Goal: Information Seeking & Learning: Check status

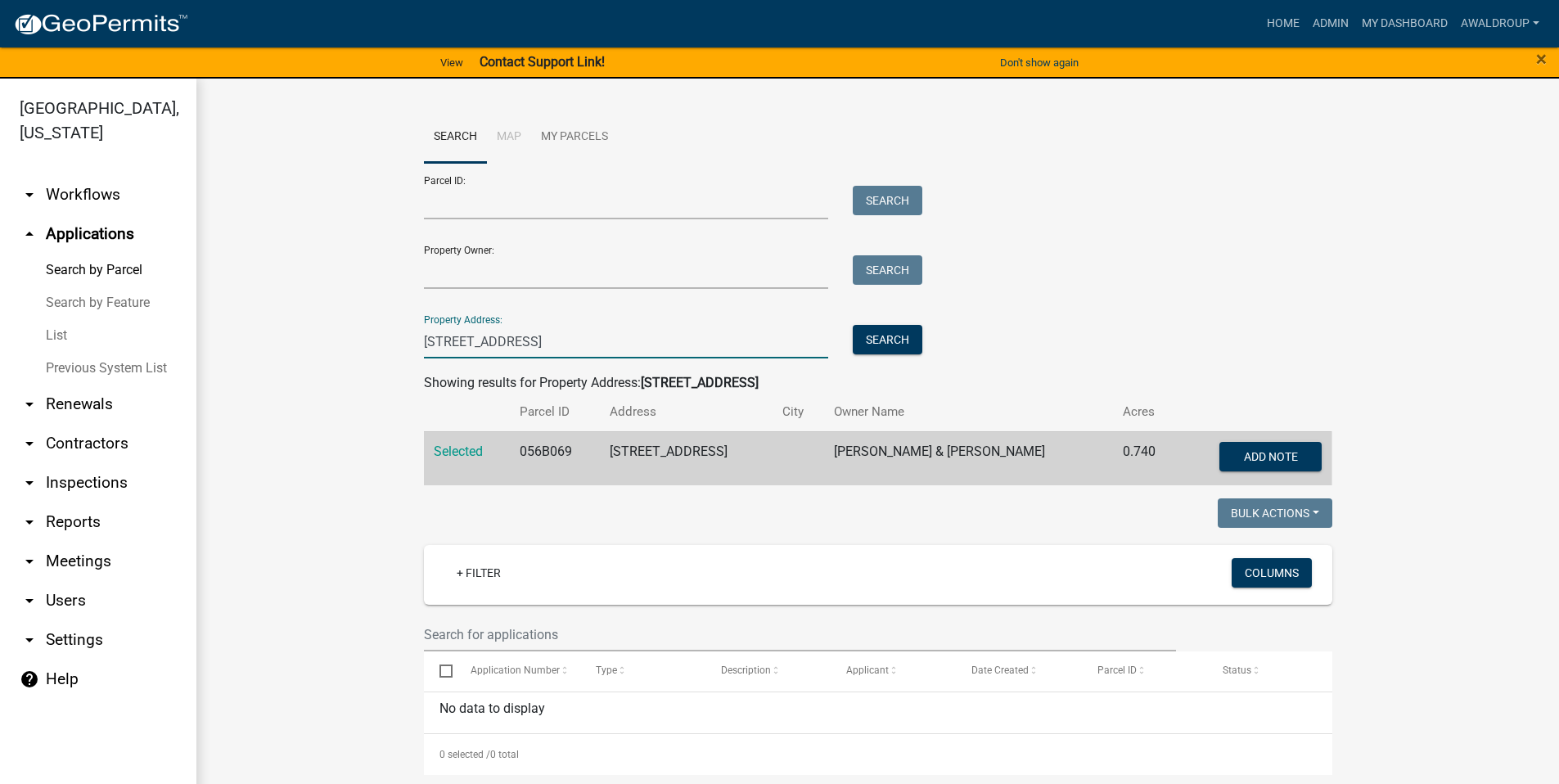
drag, startPoint x: 534, startPoint y: 334, endPoint x: 401, endPoint y: 331, distance: 133.0
type input "1023 lake oconee"
drag, startPoint x: 562, startPoint y: 342, endPoint x: 395, endPoint y: 352, distance: 167.3
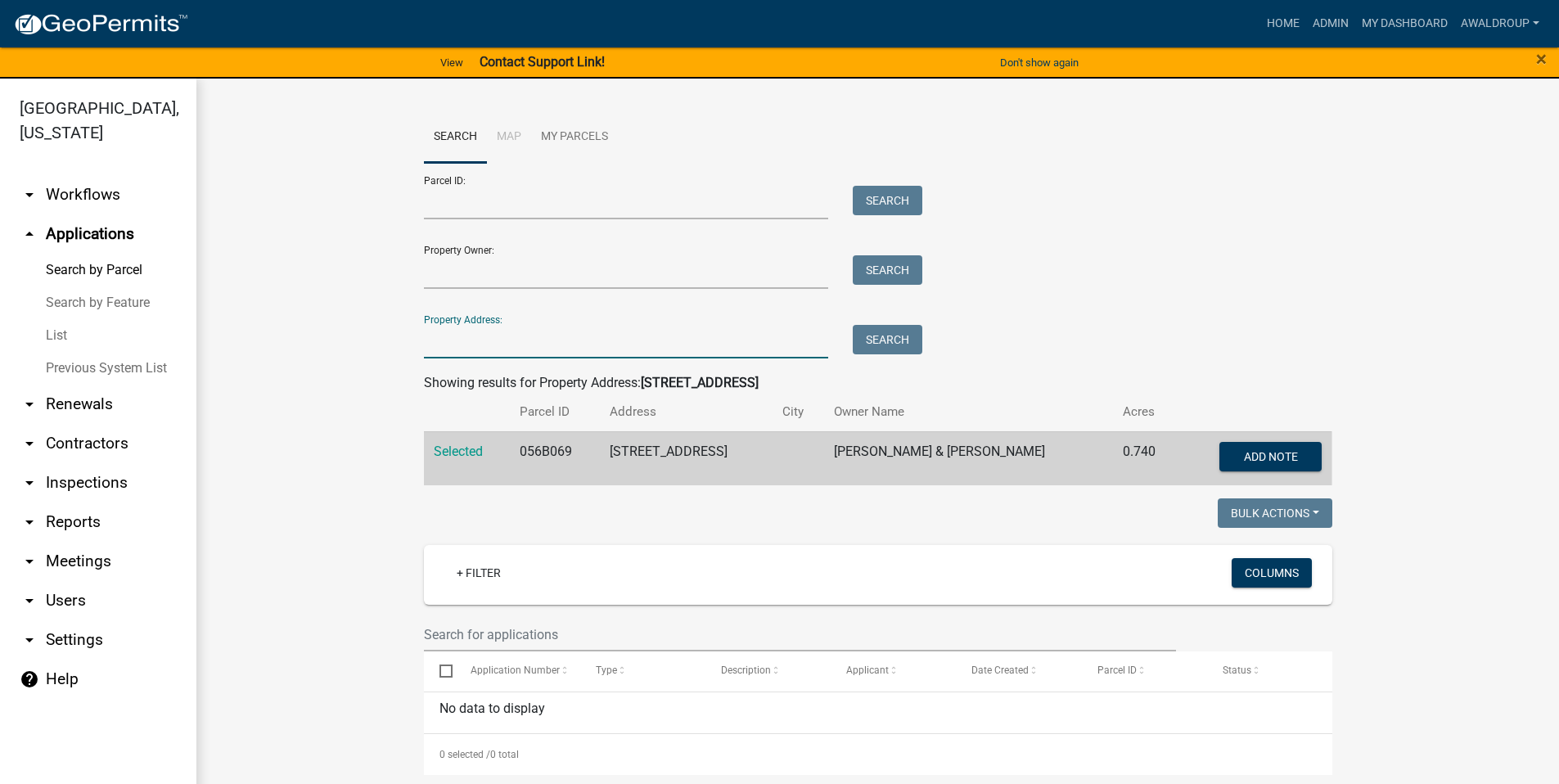
click at [64, 336] on link "List" at bounding box center [98, 335] width 196 height 33
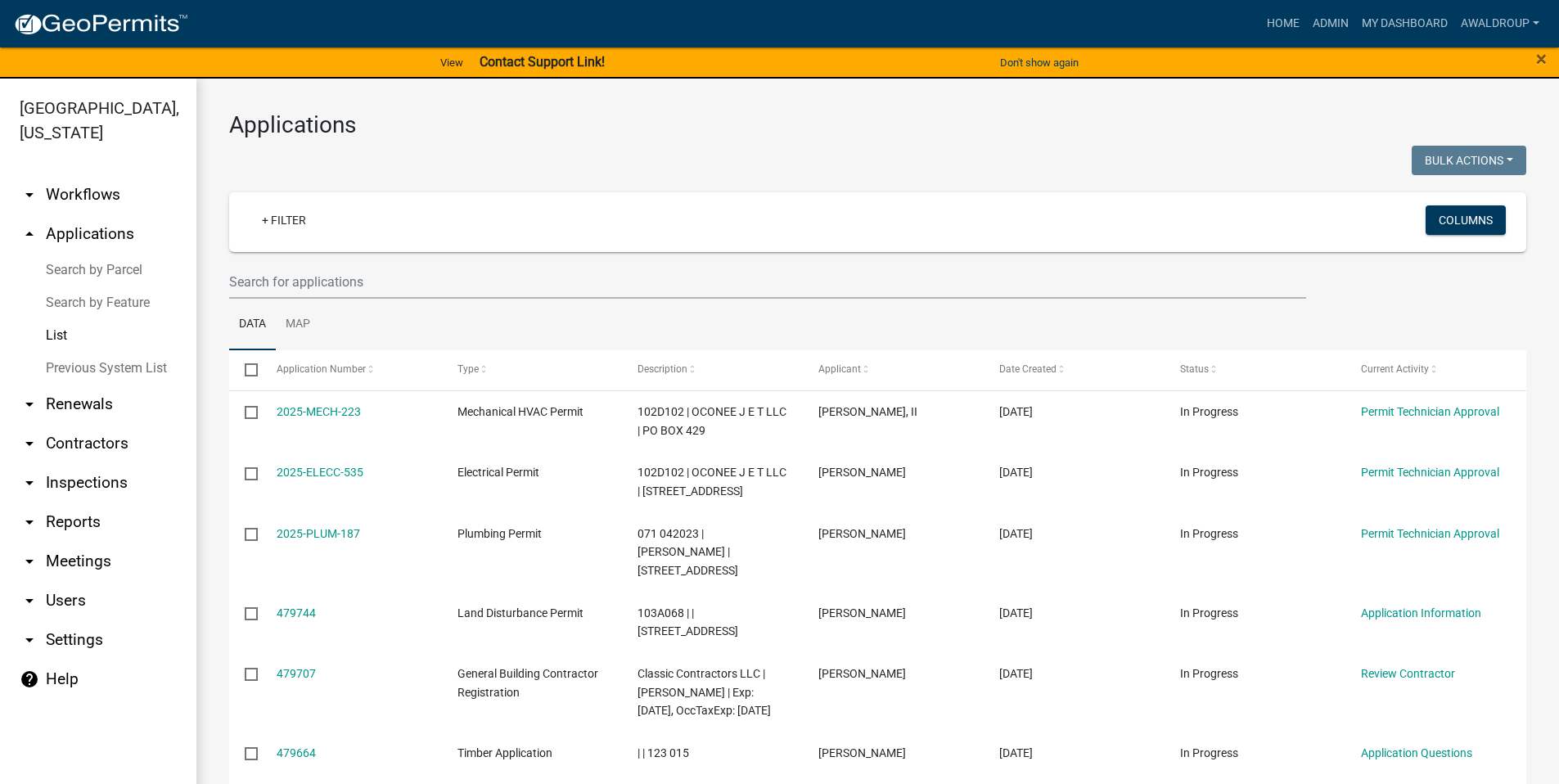
click at [62, 514] on link "arrow_drop_down Reports" at bounding box center [98, 522] width 196 height 40
select select "0: null"
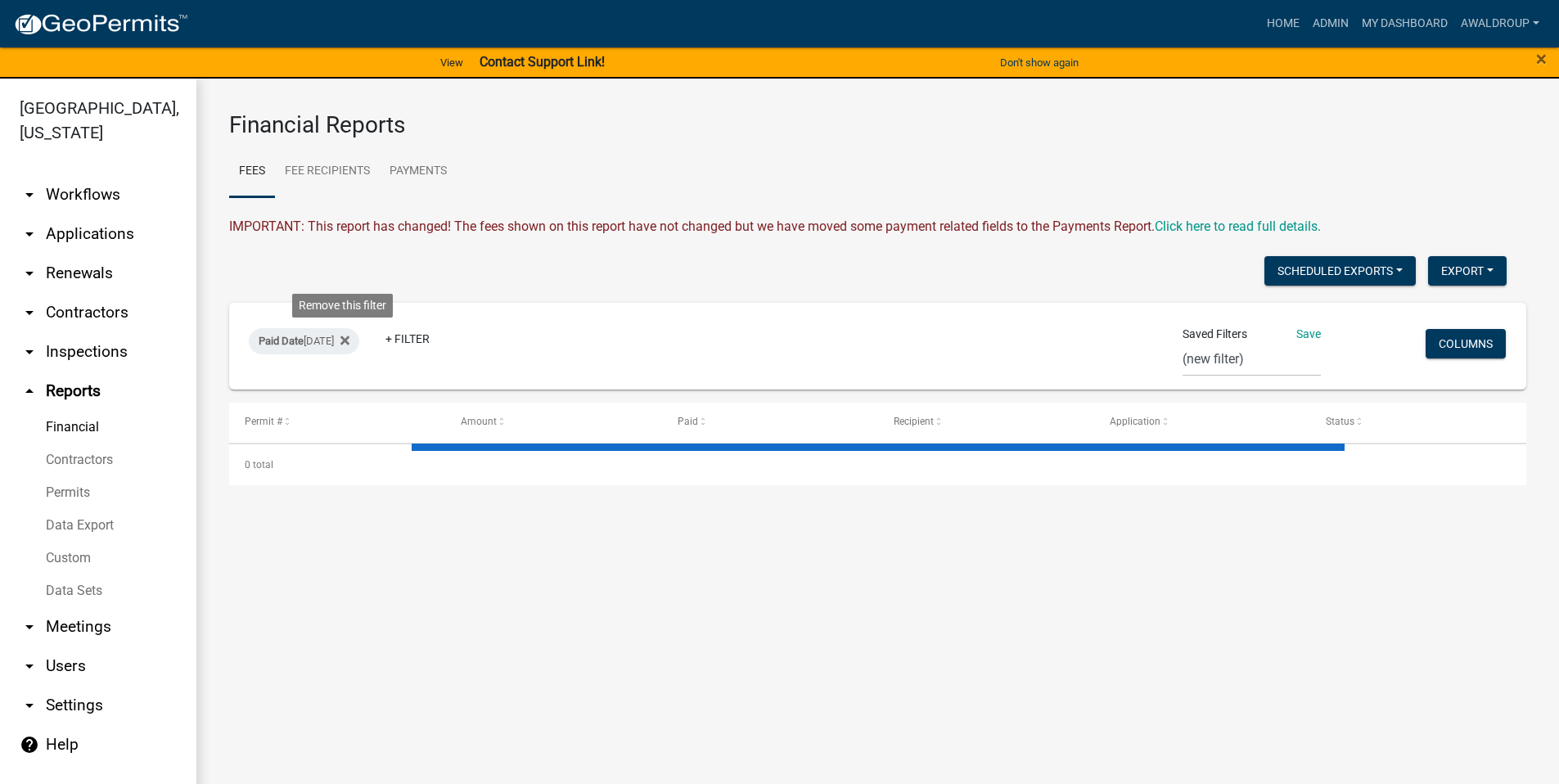
click at [348, 342] on icon at bounding box center [345, 339] width 9 height 9
click at [258, 349] on link "+ Filter" at bounding box center [284, 344] width 71 height 29
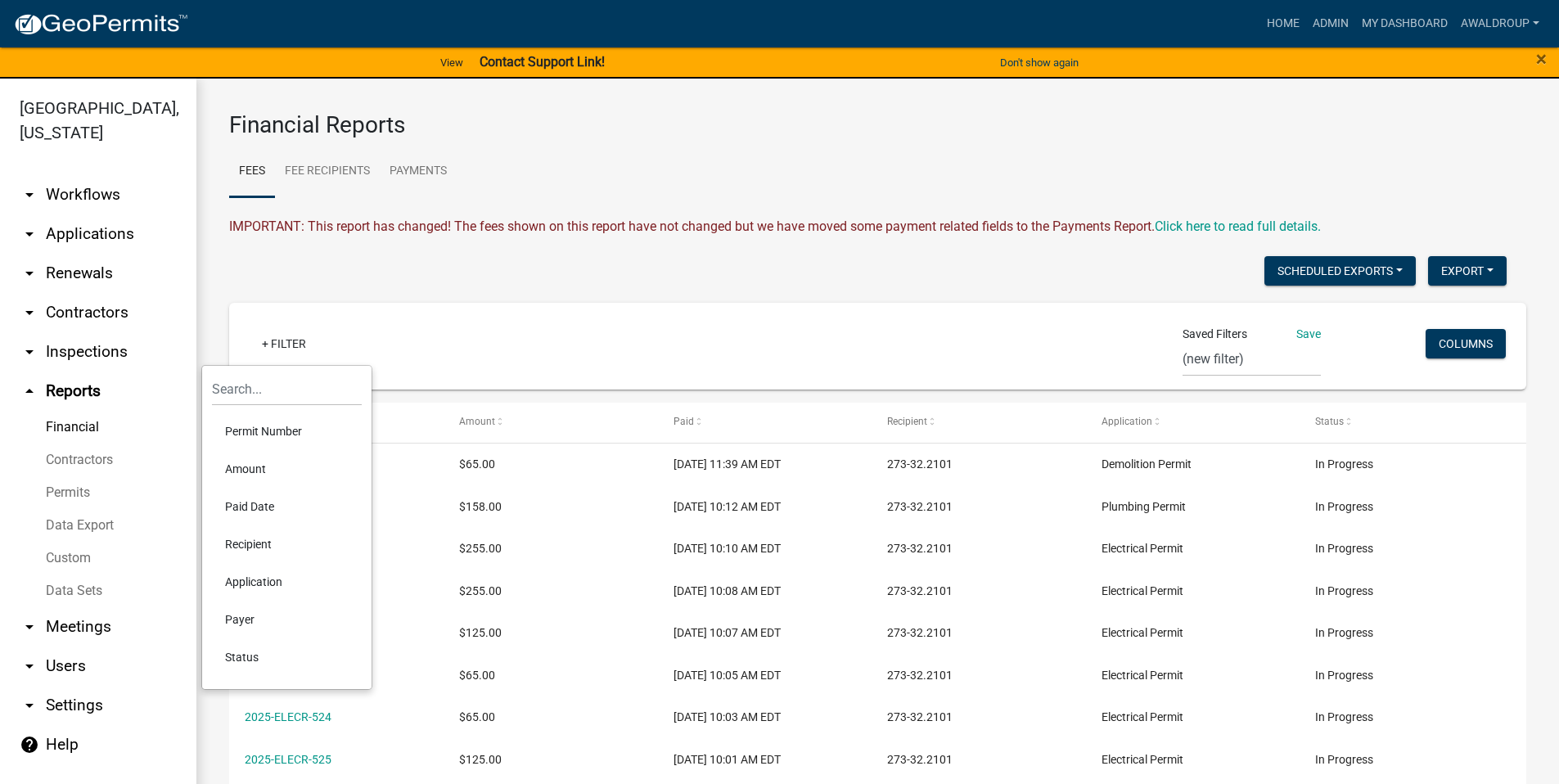
click at [250, 469] on li "Amount" at bounding box center [287, 469] width 150 height 38
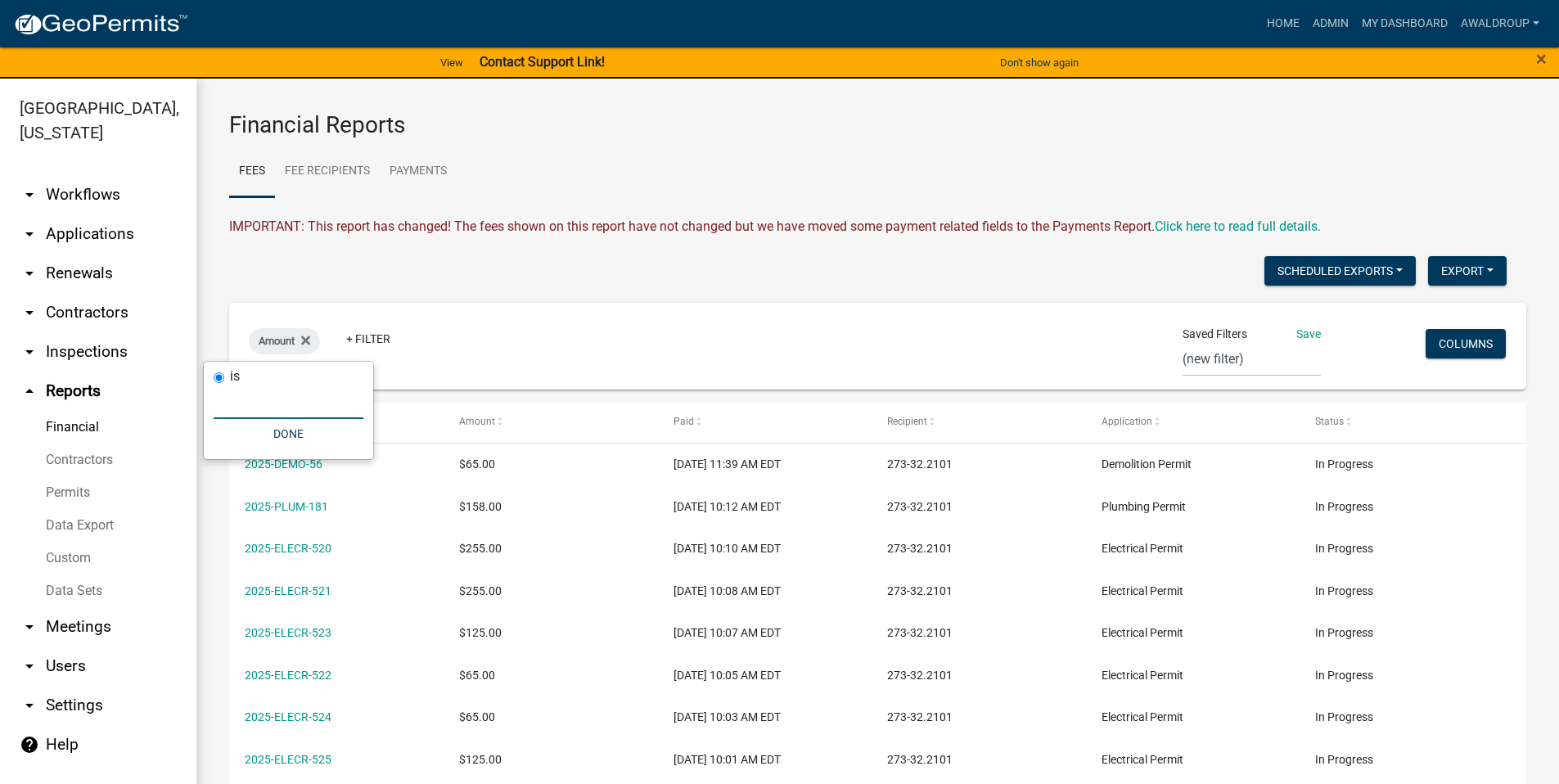
click at [305, 403] on input "number" at bounding box center [289, 401] width 150 height 34
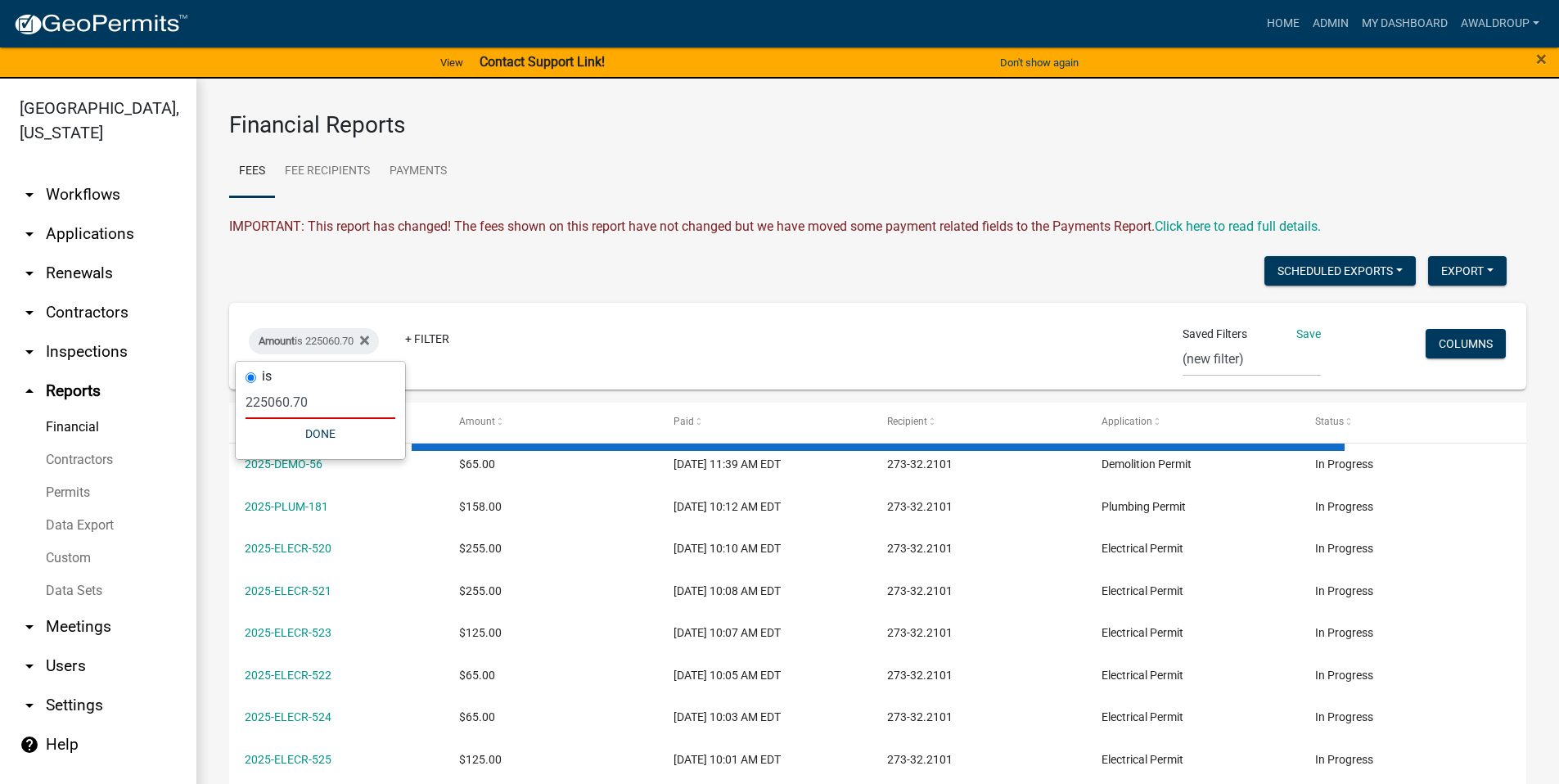
type input "225060.70"
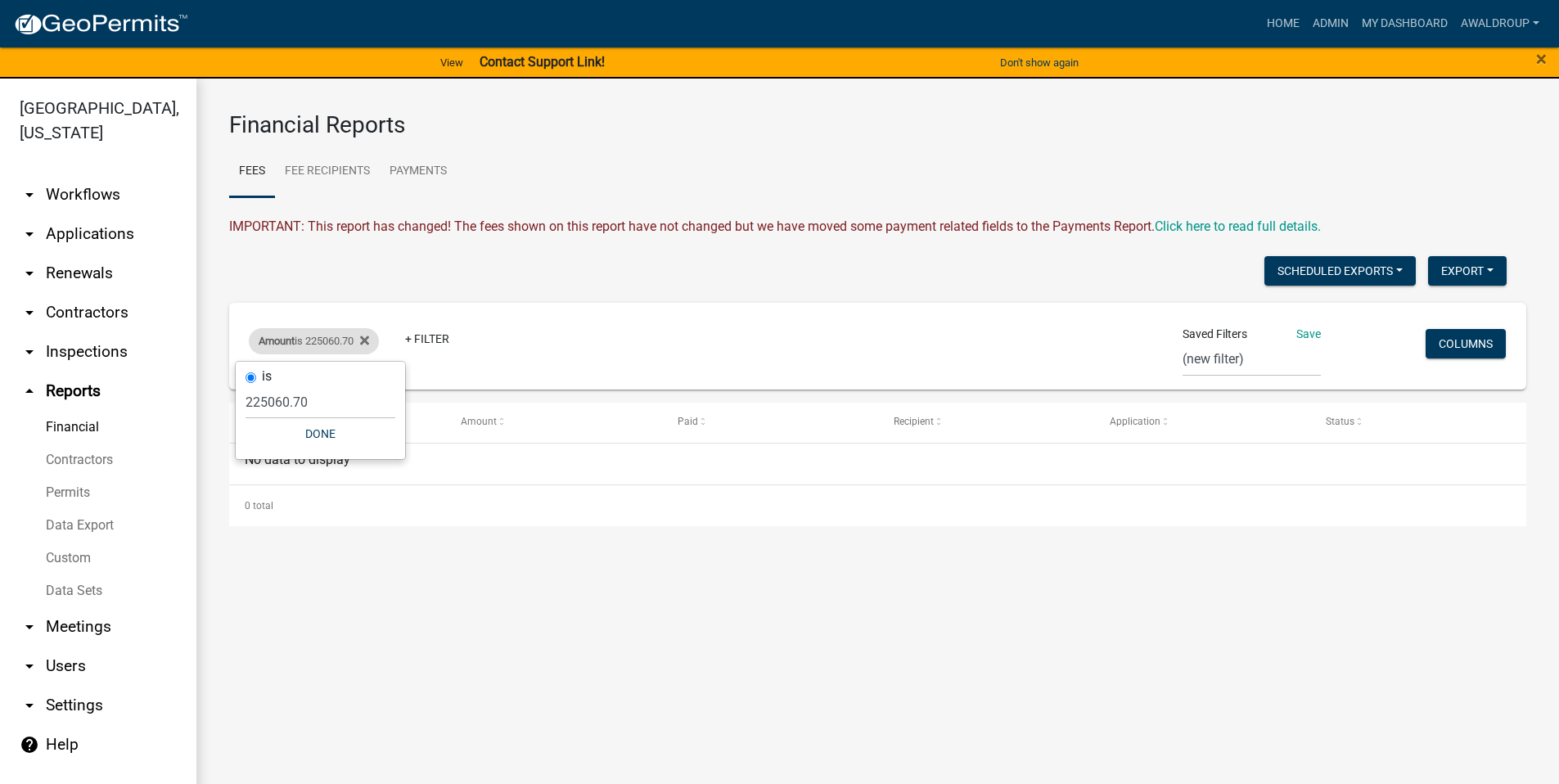
click at [379, 334] on div "Amount is 225060.70" at bounding box center [314, 341] width 130 height 26
click at [426, 346] on link "+ Filter" at bounding box center [427, 339] width 71 height 29
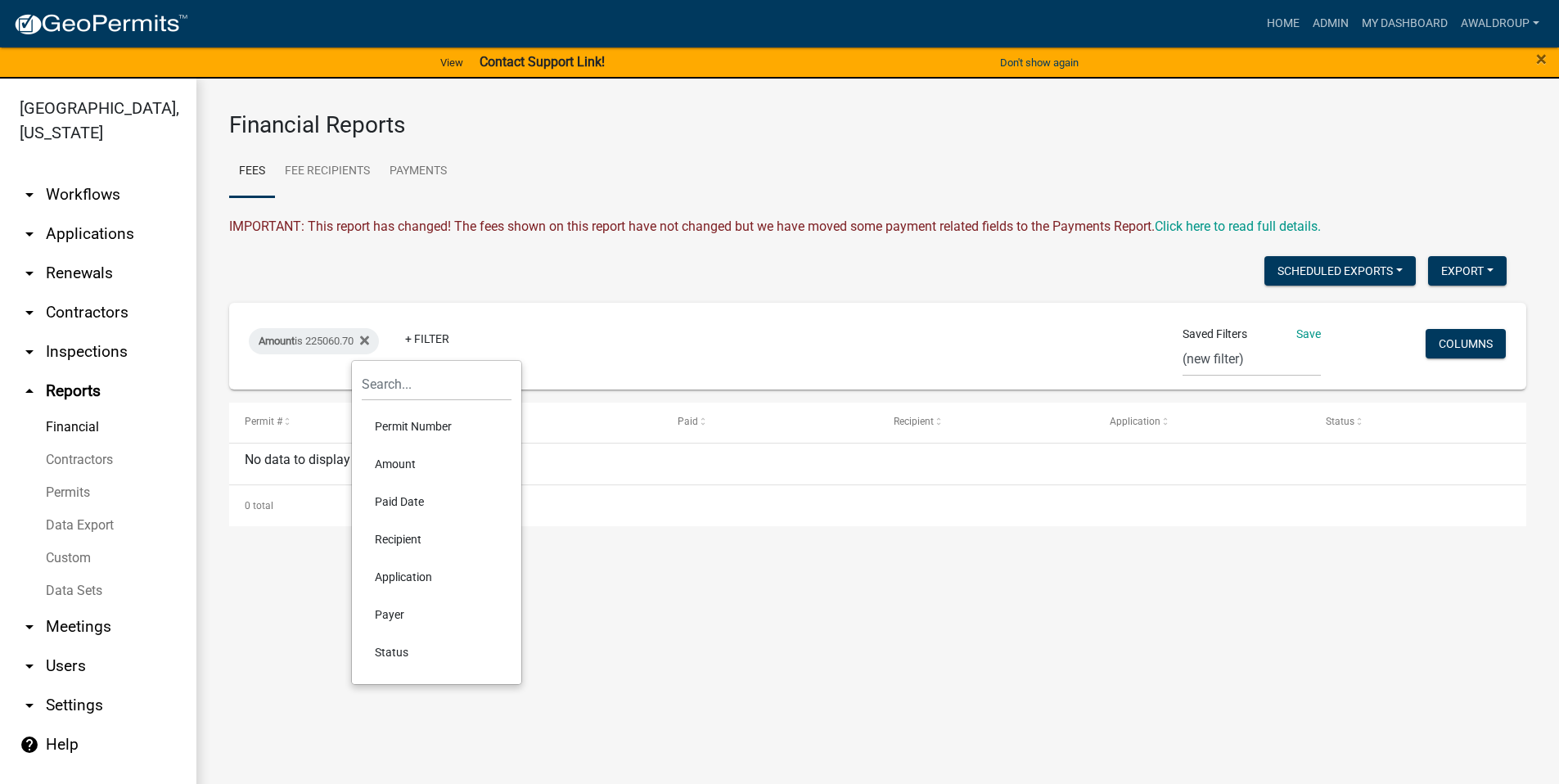
click at [385, 498] on li "Paid Date" at bounding box center [437, 501] width 150 height 38
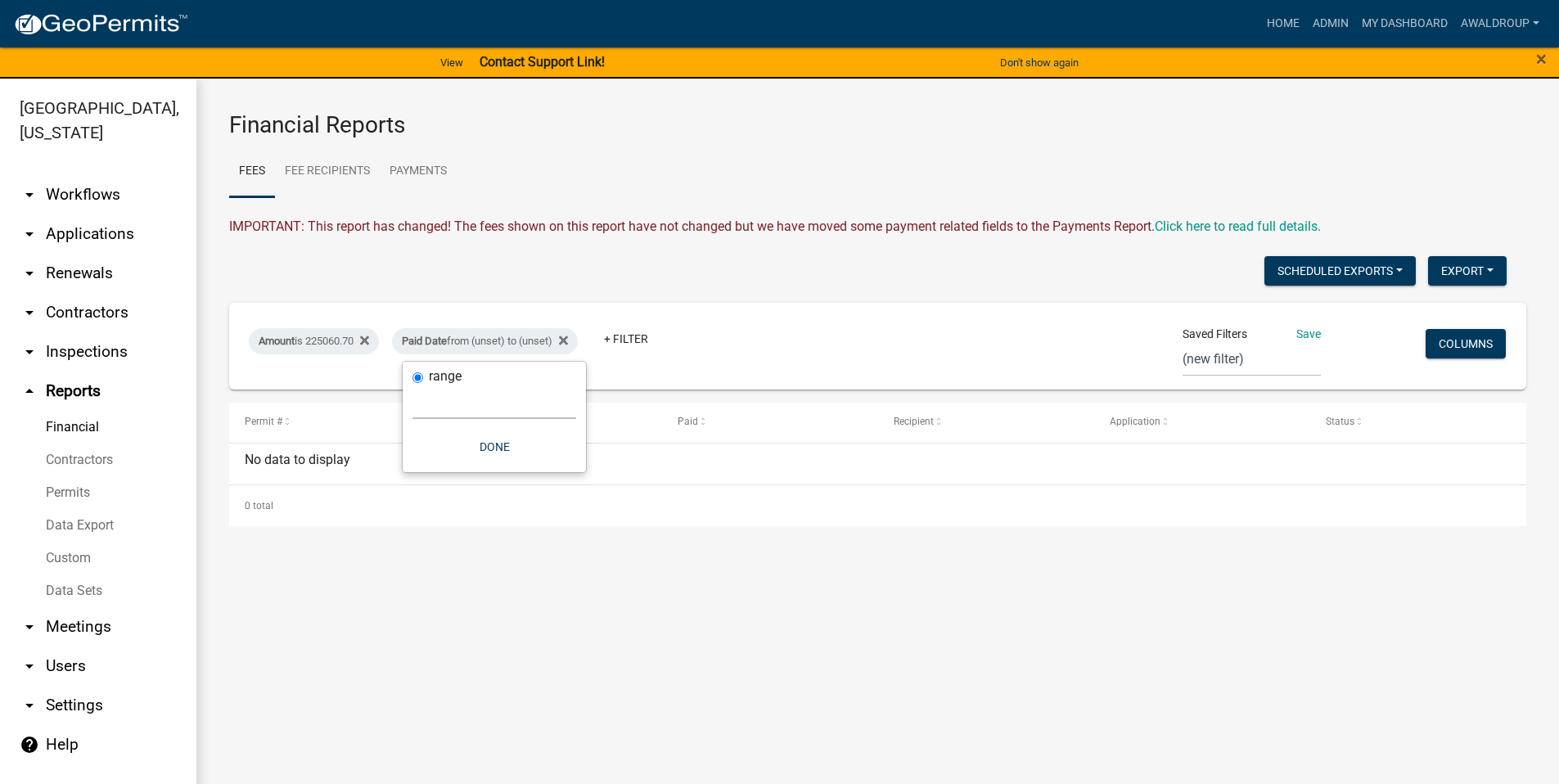
click at [515, 408] on select "Today Yesterday Current Week Previous Week Current Month Last Month Current Cal…" at bounding box center [495, 401] width 164 height 34
select select "custom"
click at [413, 385] on select "Today Yesterday Current Week Previous Week Current Month Last Month Current Cal…" at bounding box center [495, 401] width 164 height 34
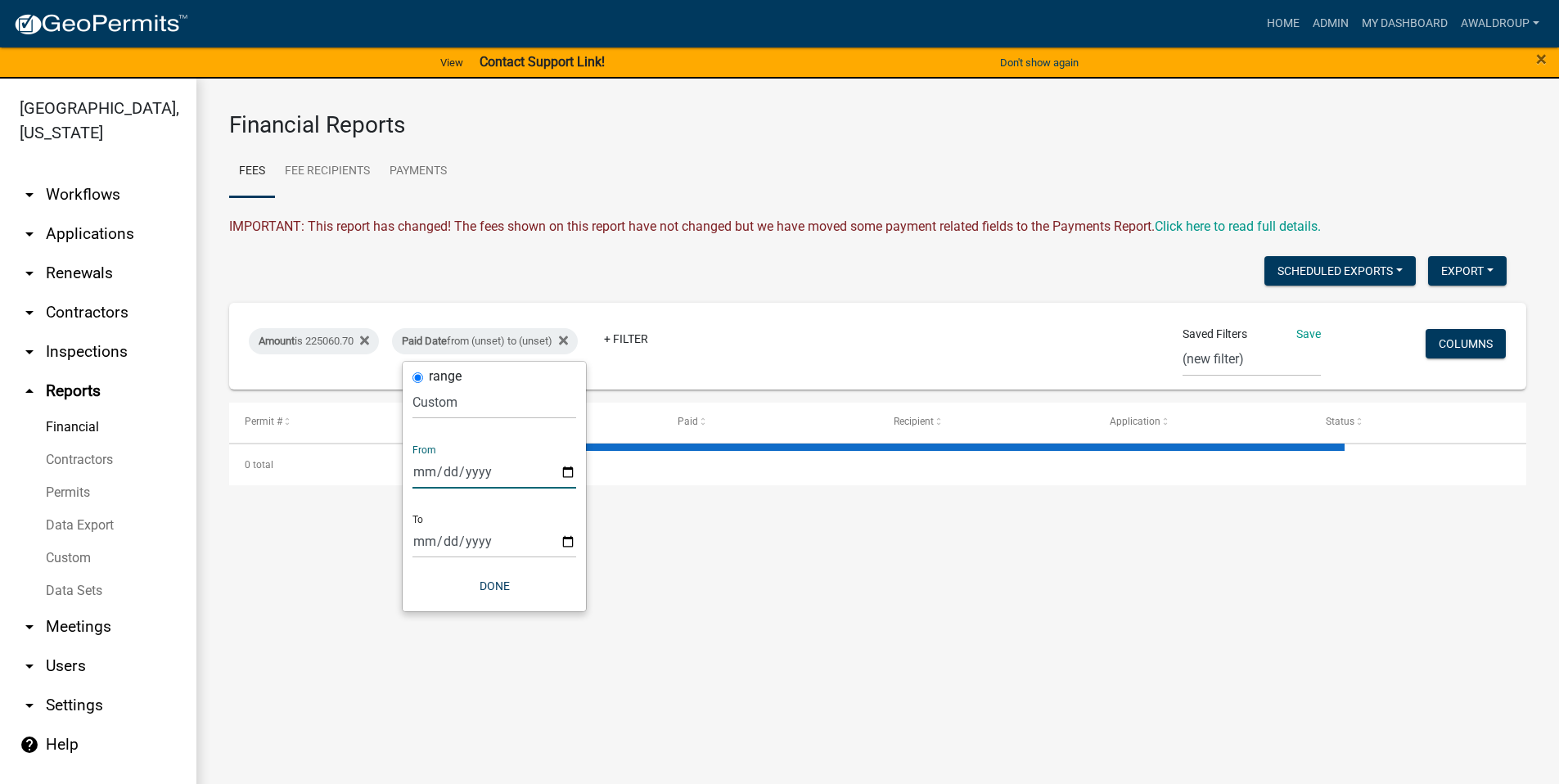
click at [571, 471] on input "date" at bounding box center [495, 471] width 164 height 34
type input "2025-02-17"
click at [368, 339] on icon at bounding box center [365, 339] width 9 height 13
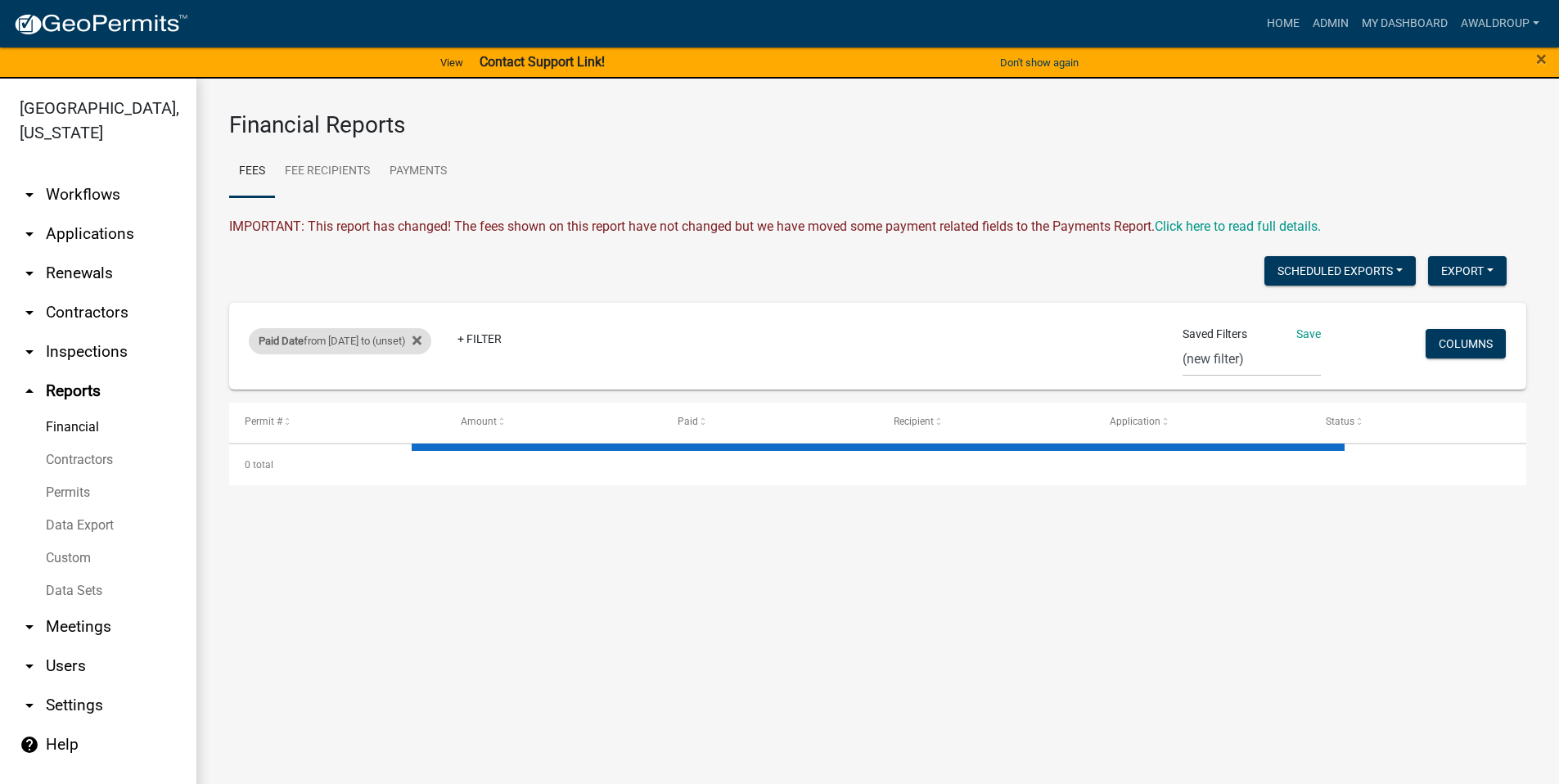
click at [421, 340] on div "Paid Date from 02/17/2025 to (unset)" at bounding box center [340, 341] width 183 height 26
select select "custom"
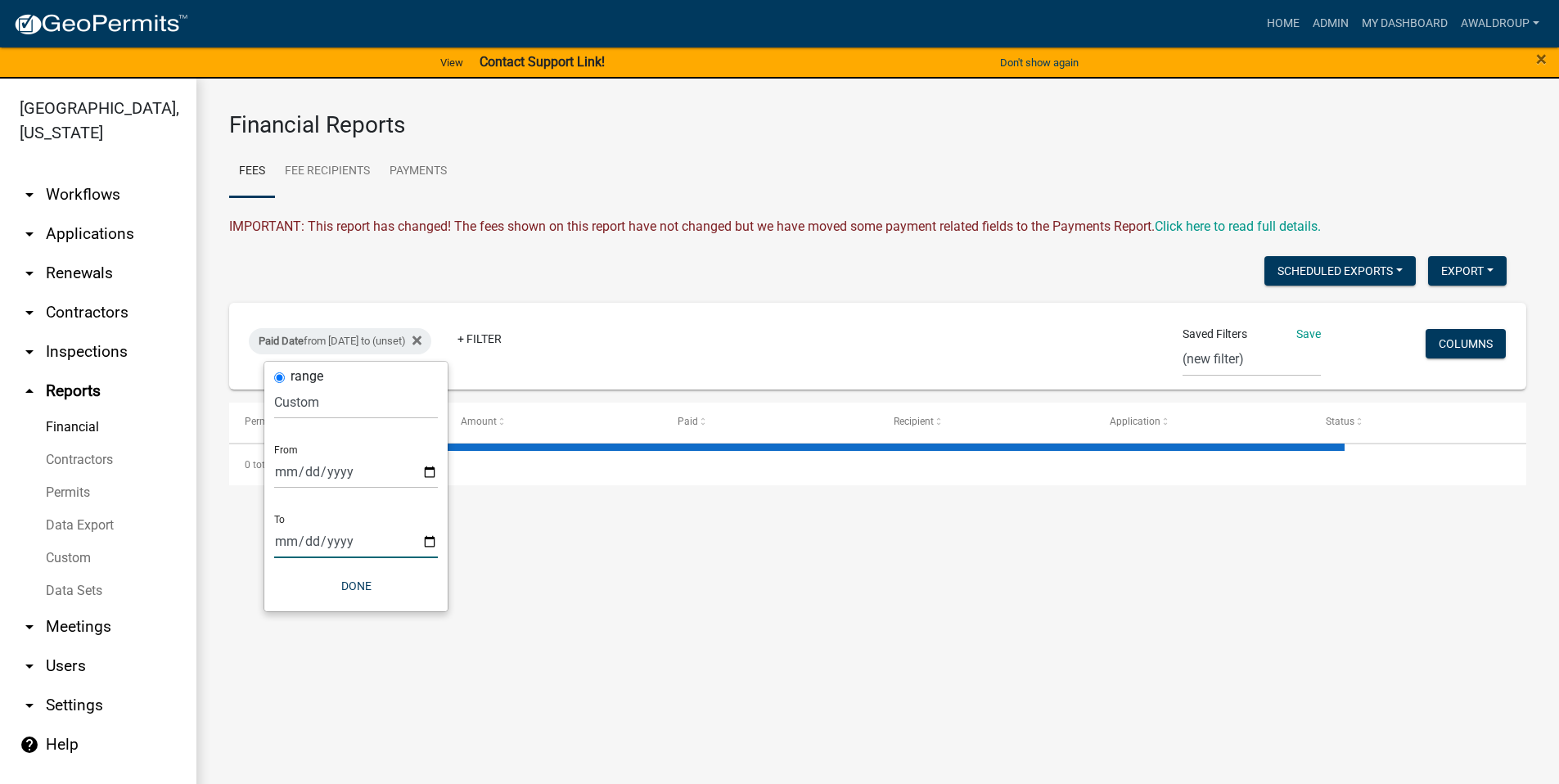
click at [431, 540] on input "date" at bounding box center [356, 541] width 164 height 34
type input "2025-02-17"
click at [378, 585] on button "Done" at bounding box center [367, 586] width 164 height 29
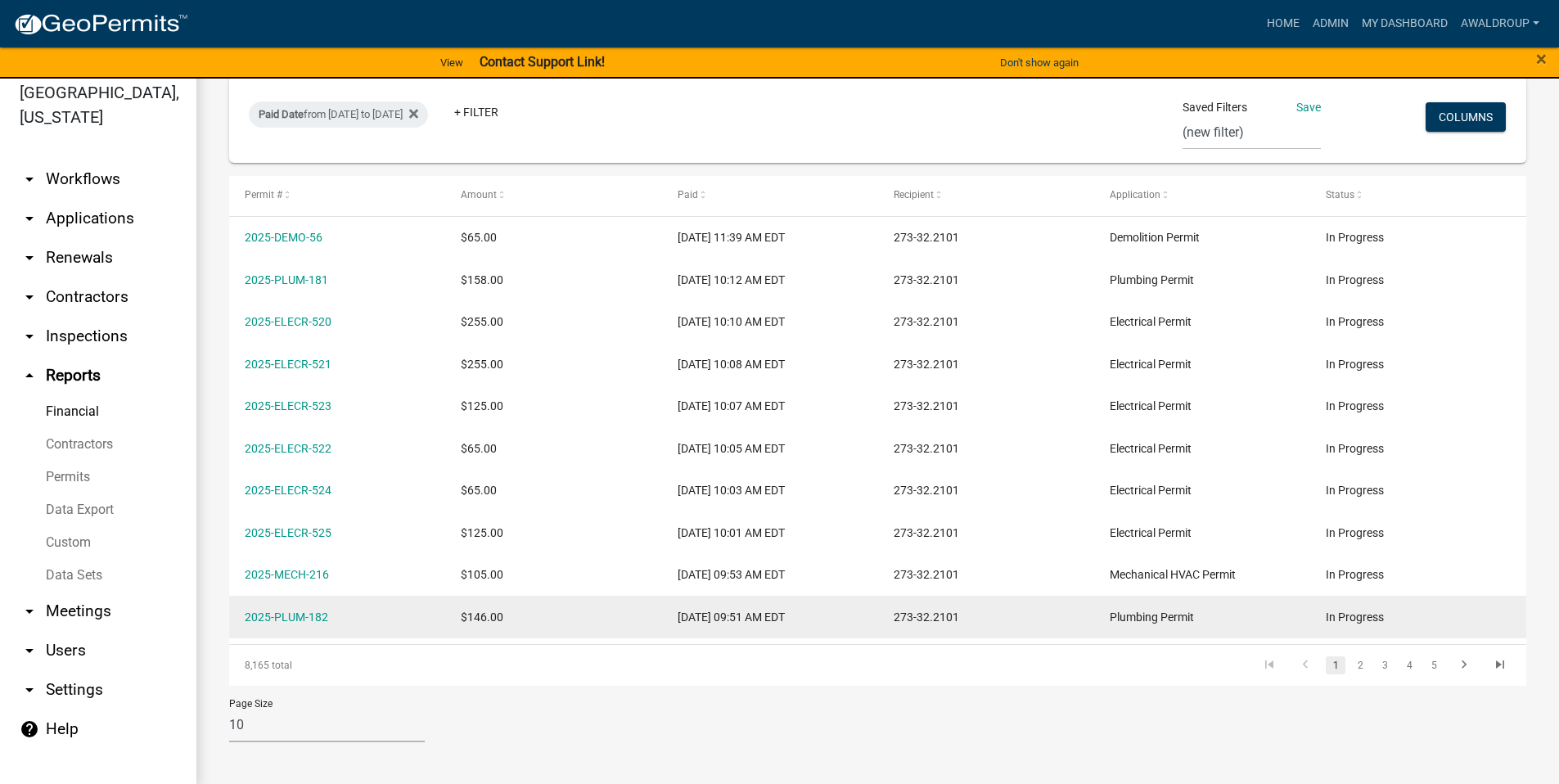
scroll to position [20, 0]
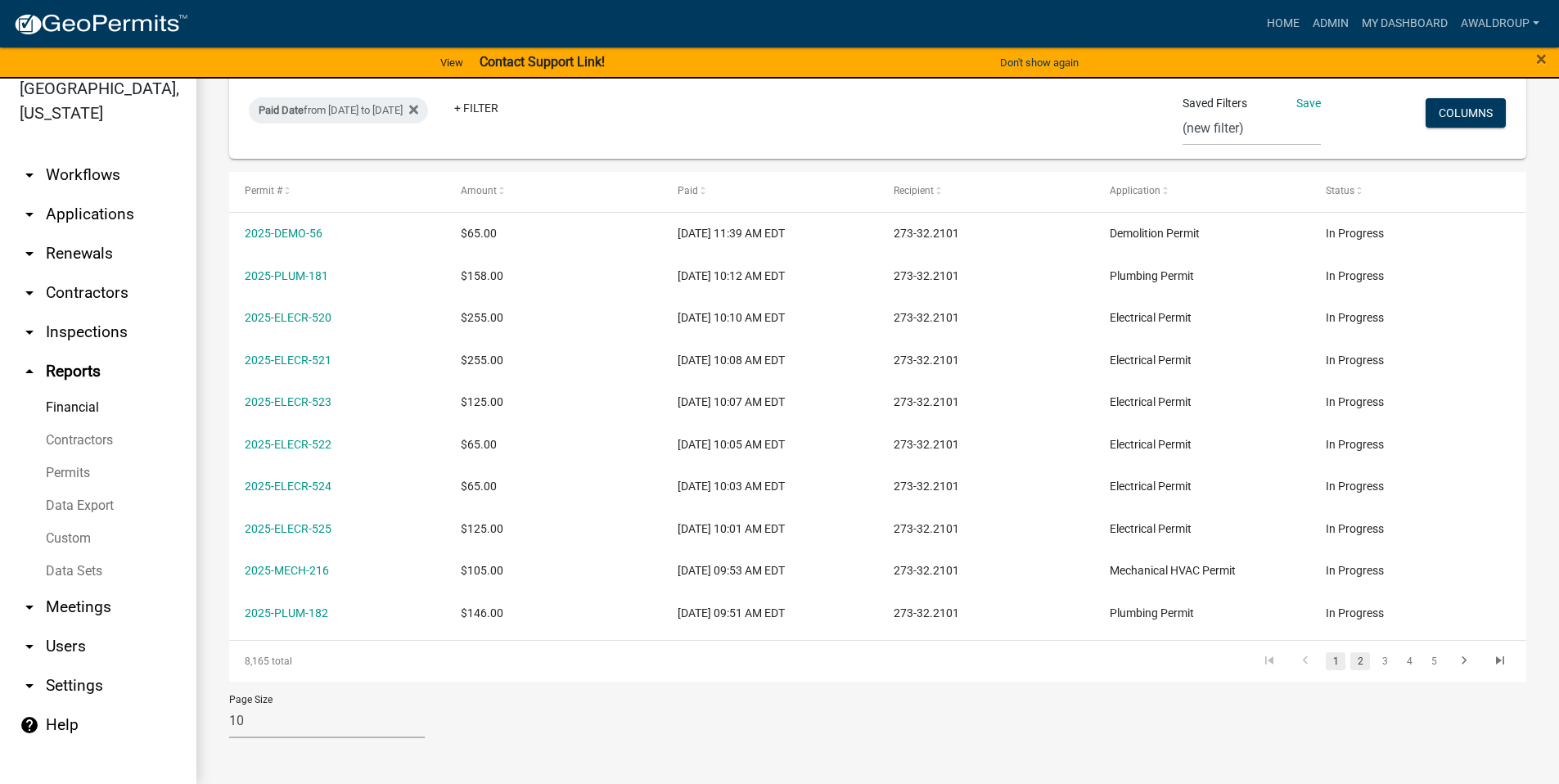
click at [1350, 661] on link "2" at bounding box center [1360, 661] width 20 height 18
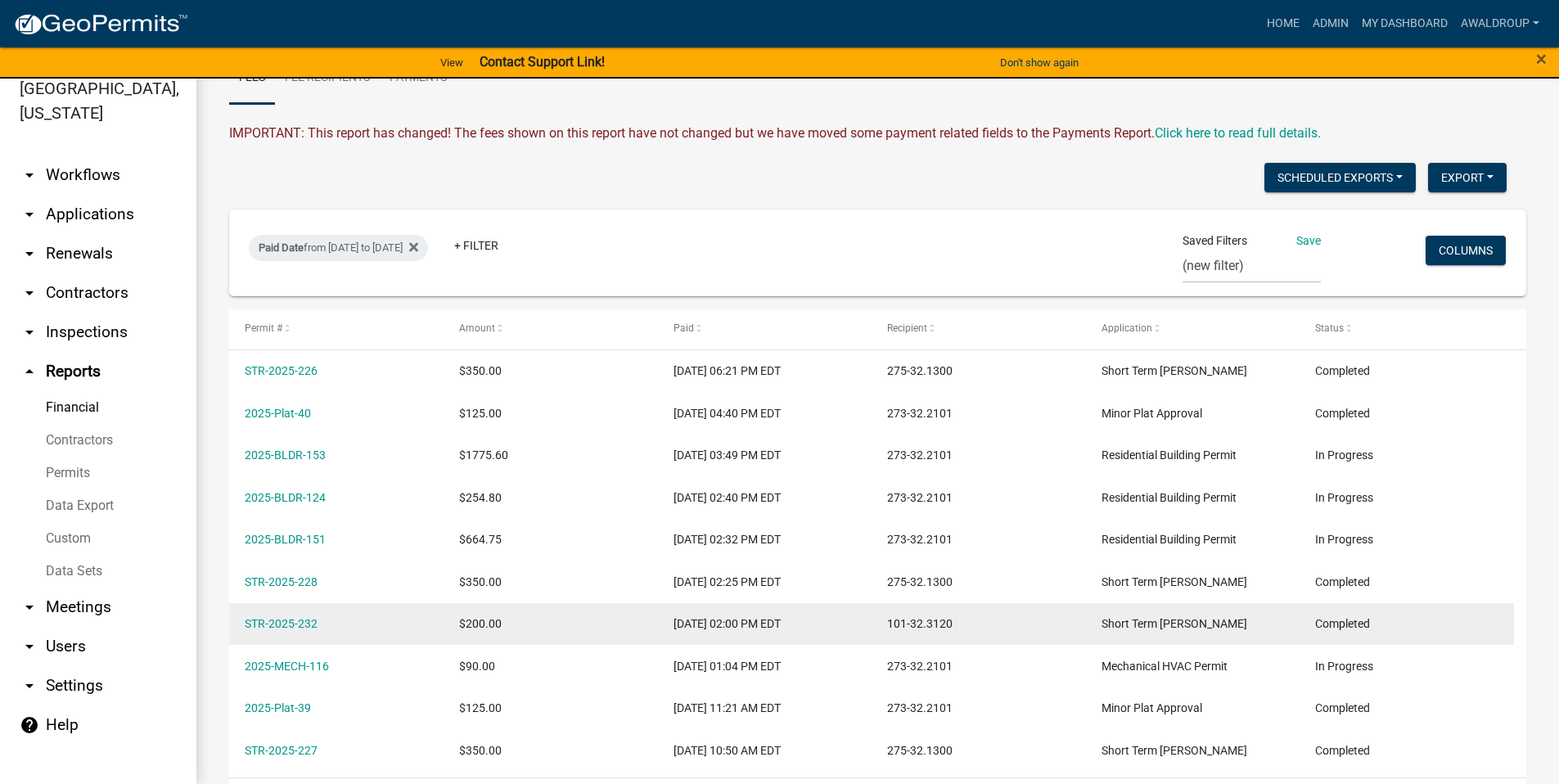
scroll to position [211, 0]
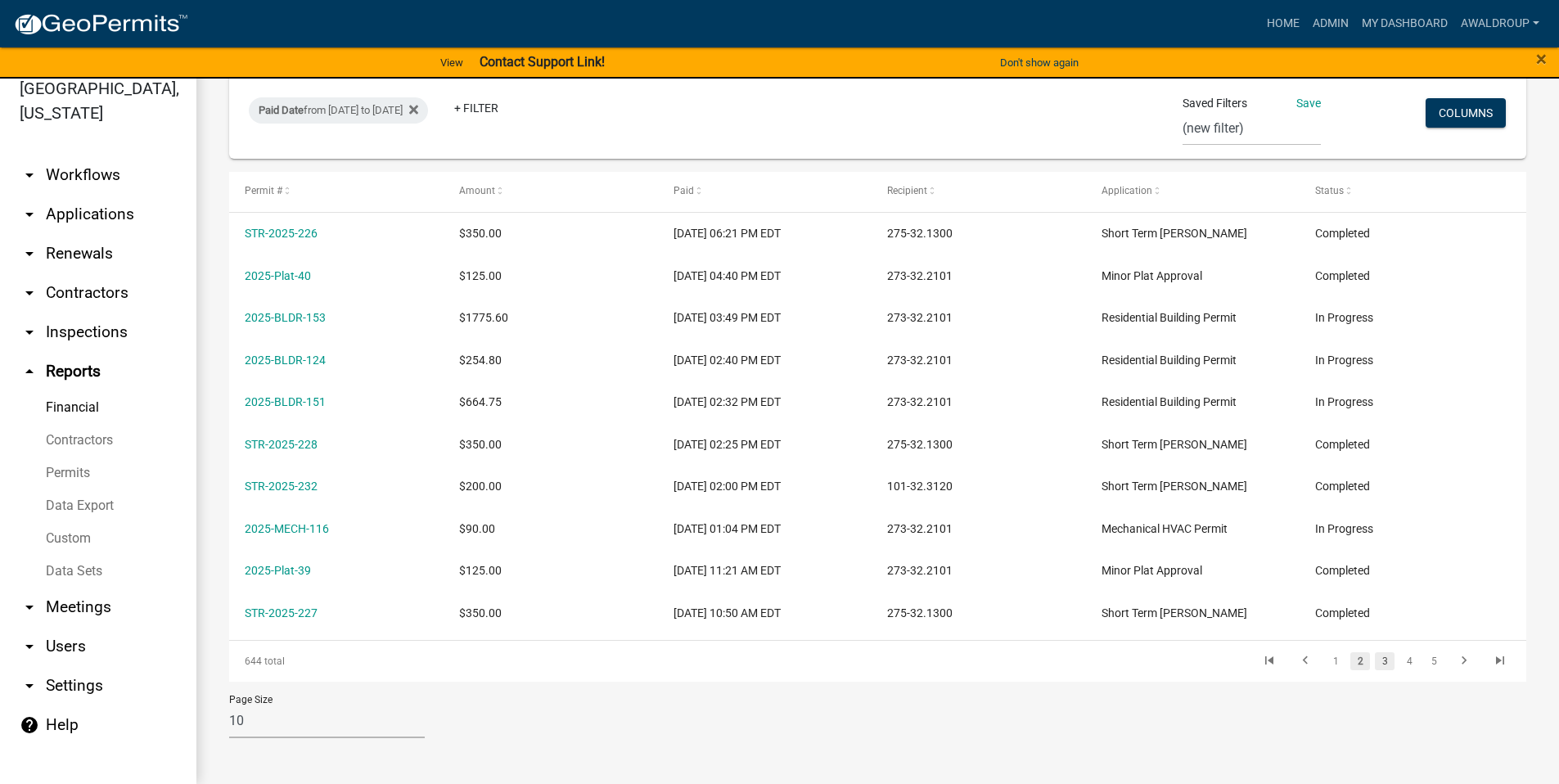
click at [1375, 663] on link "3" at bounding box center [1384, 661] width 20 height 18
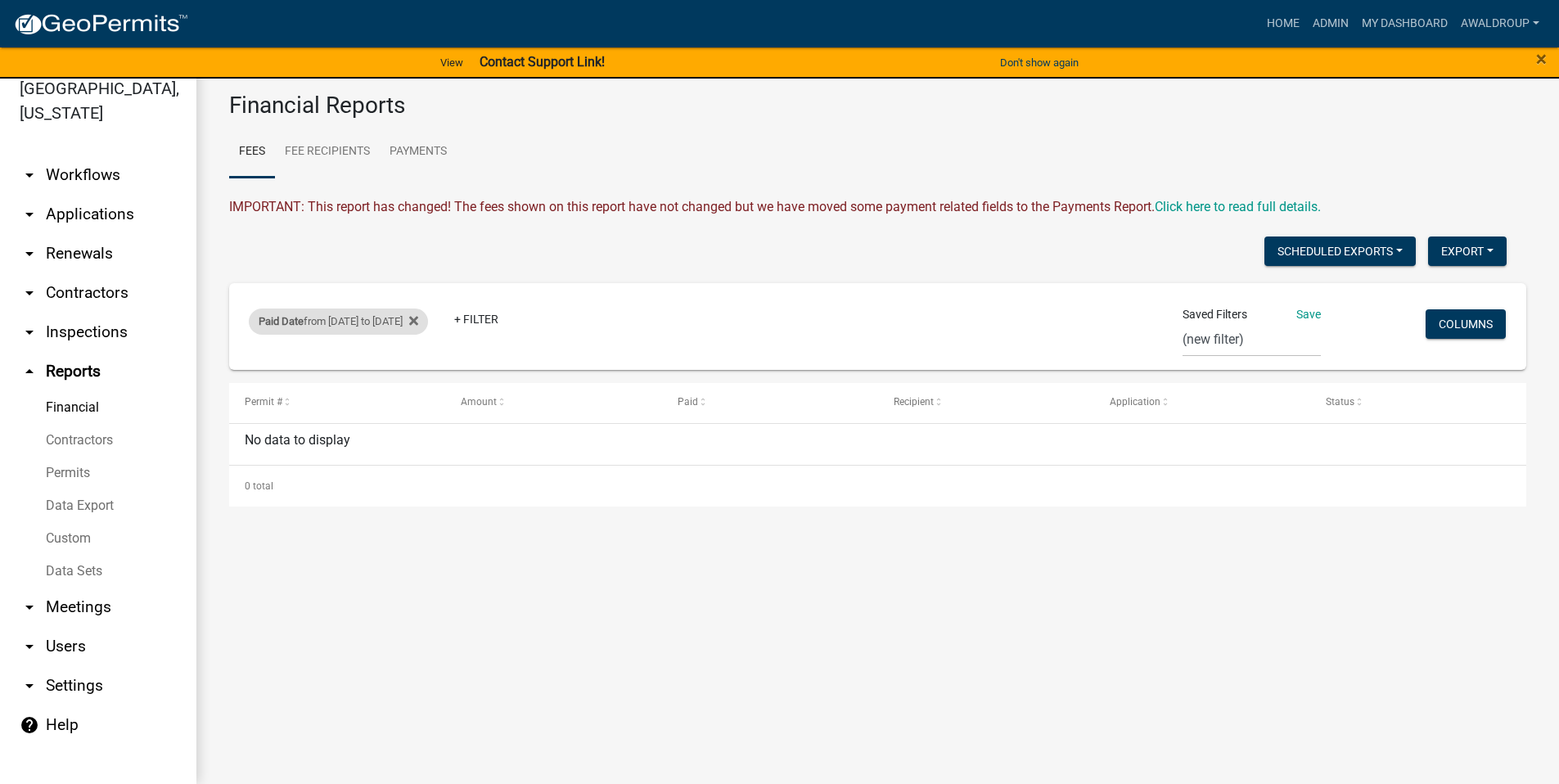
click at [330, 317] on div "Paid Date from 02/17/2025 to 02/17/2025" at bounding box center [339, 321] width 179 height 26
select select "custom"
click at [358, 557] on button "Done" at bounding box center [367, 566] width 164 height 29
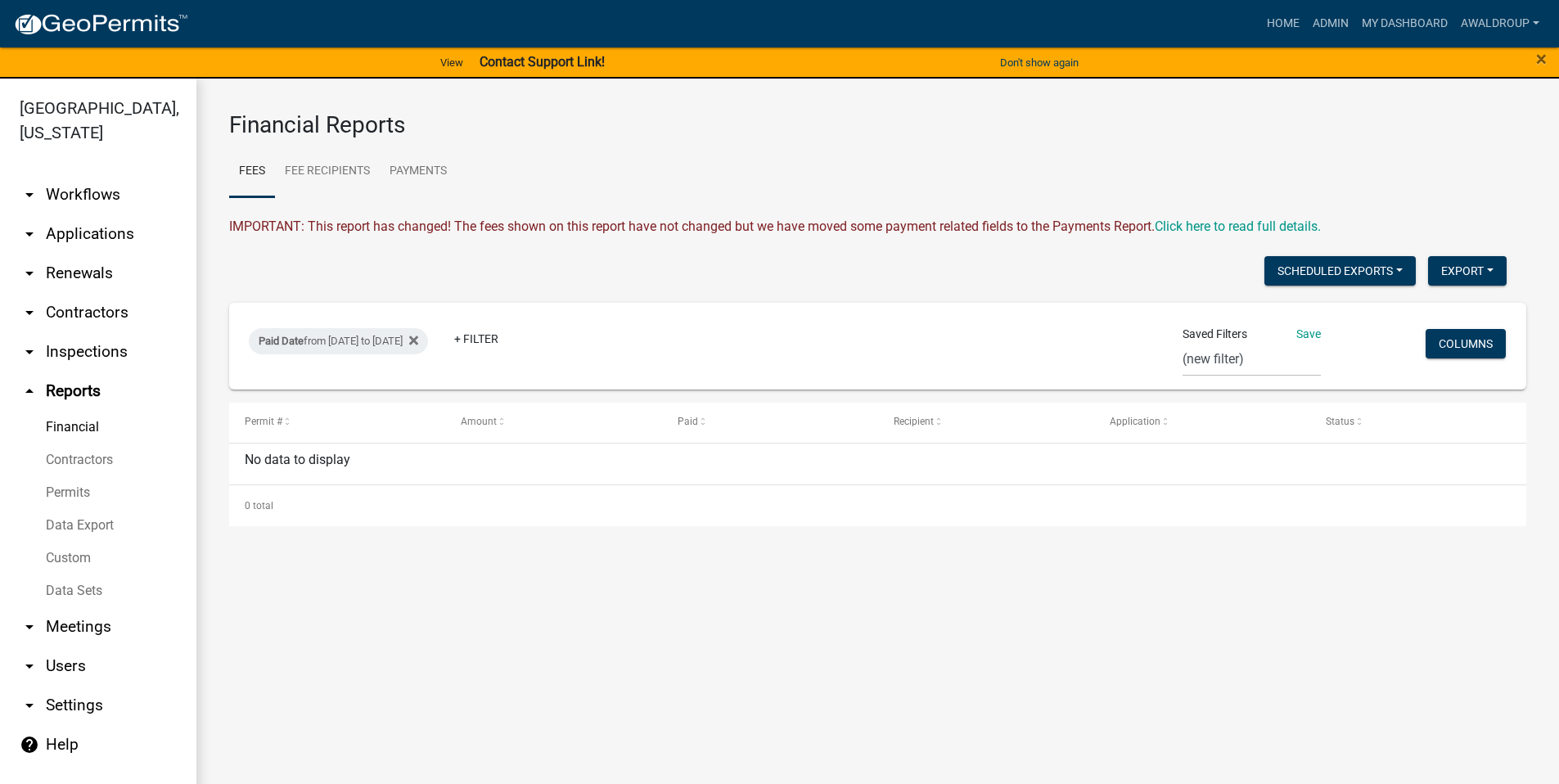
click at [31, 390] on icon "arrow_drop_up" at bounding box center [29, 391] width 20 height 20
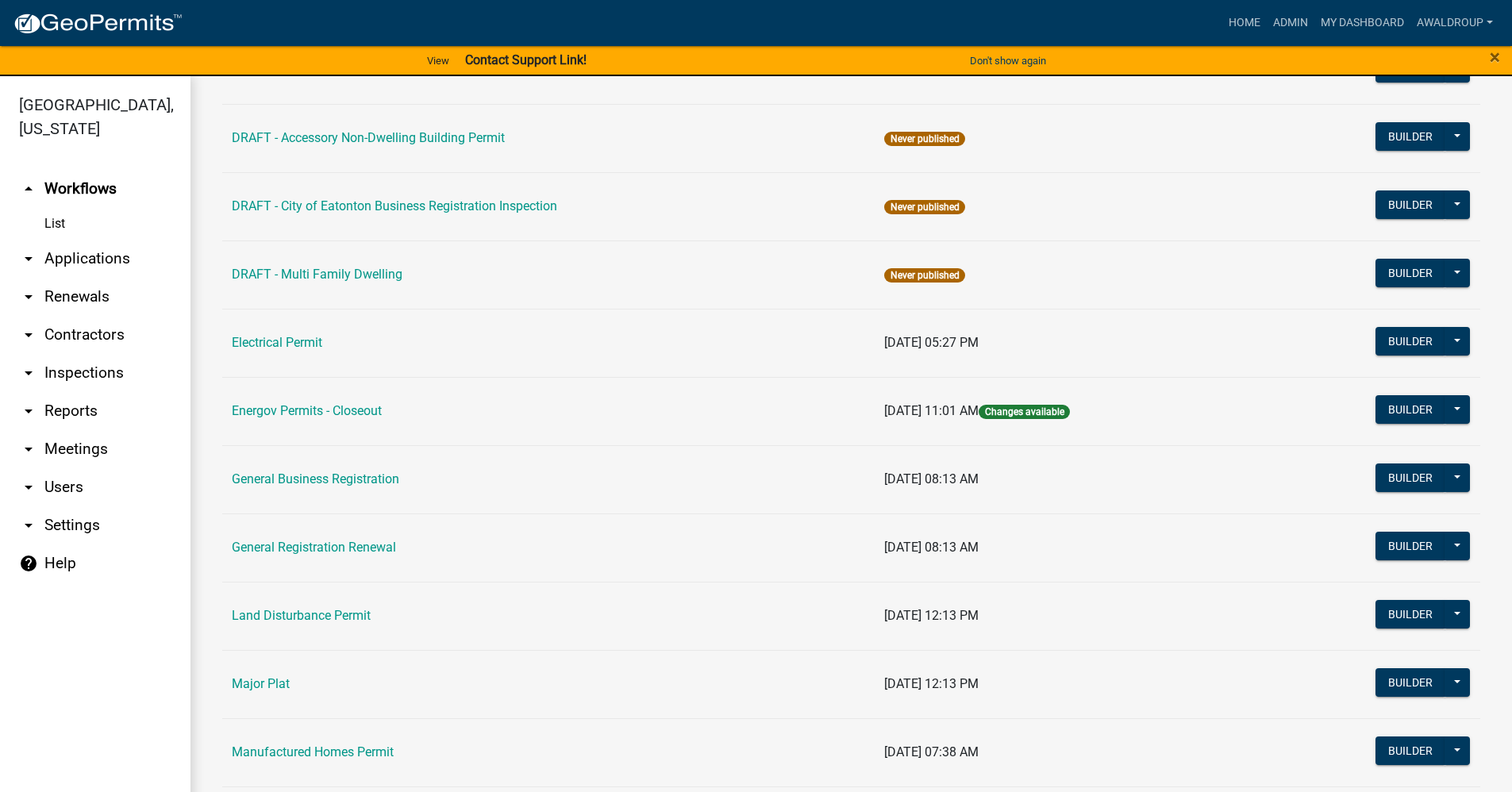
scroll to position [952, 0]
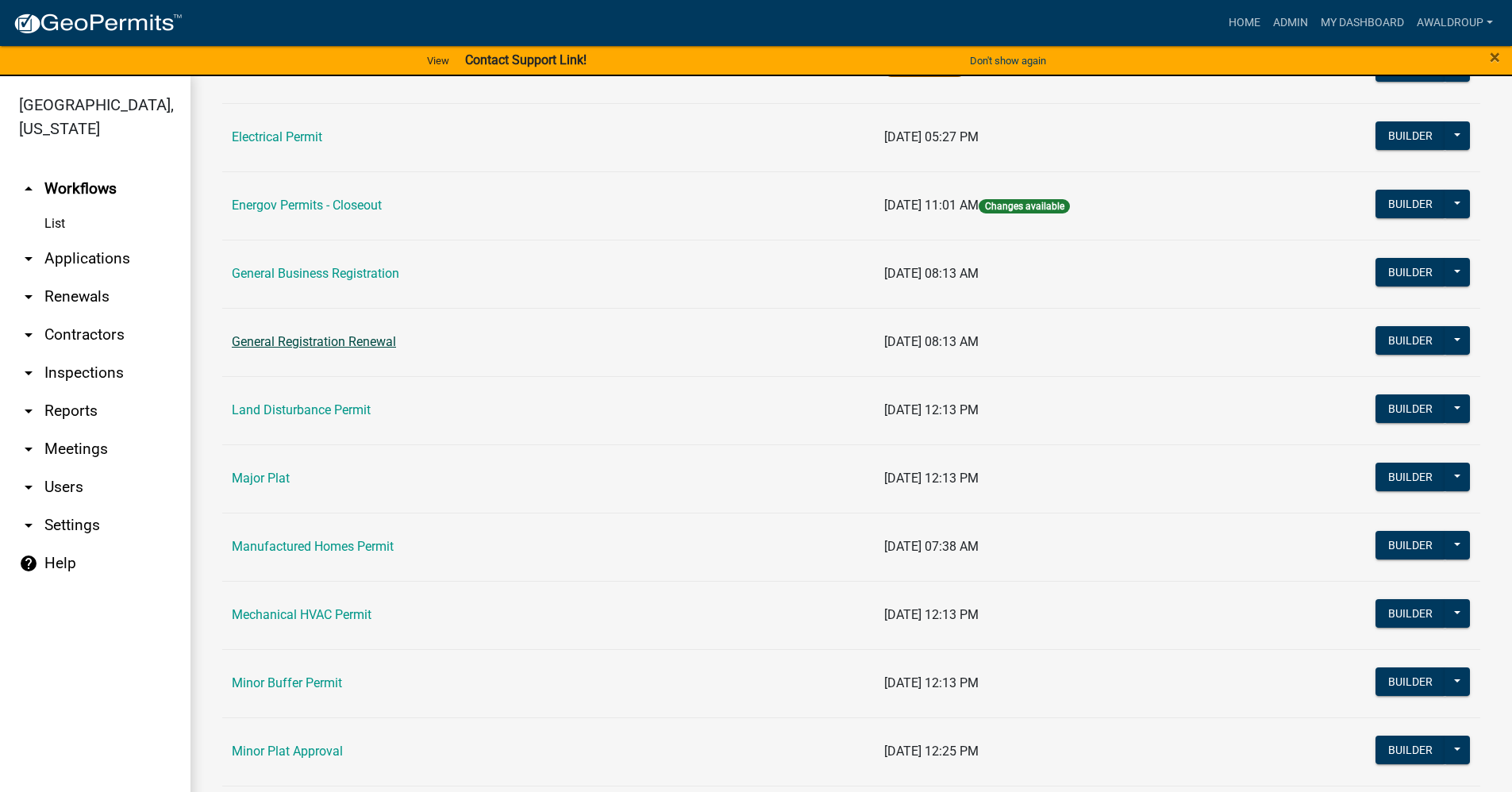
click at [350, 343] on link "General Registration Renewal" at bounding box center [313, 342] width 165 height 15
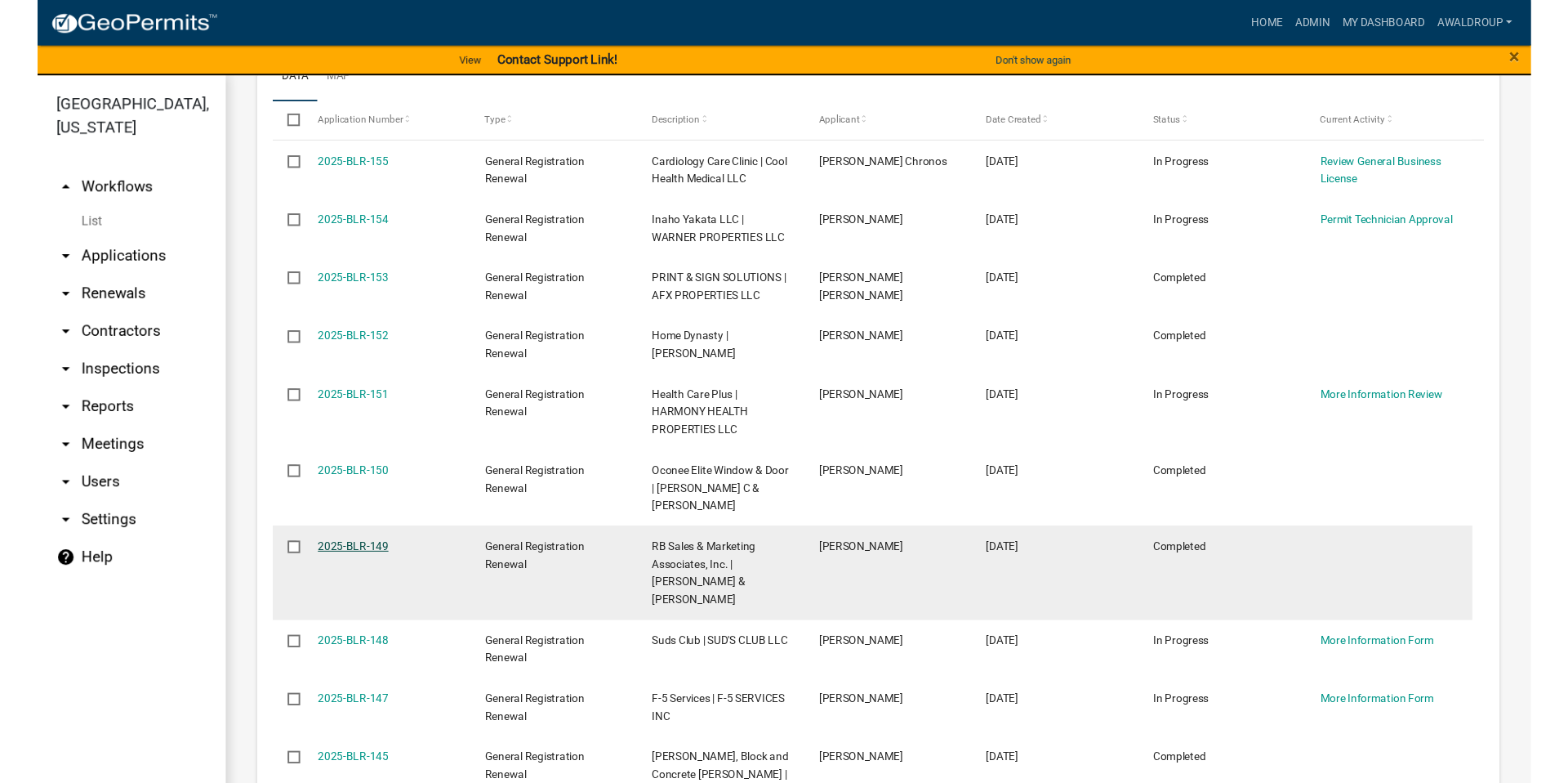
scroll to position [1144, 0]
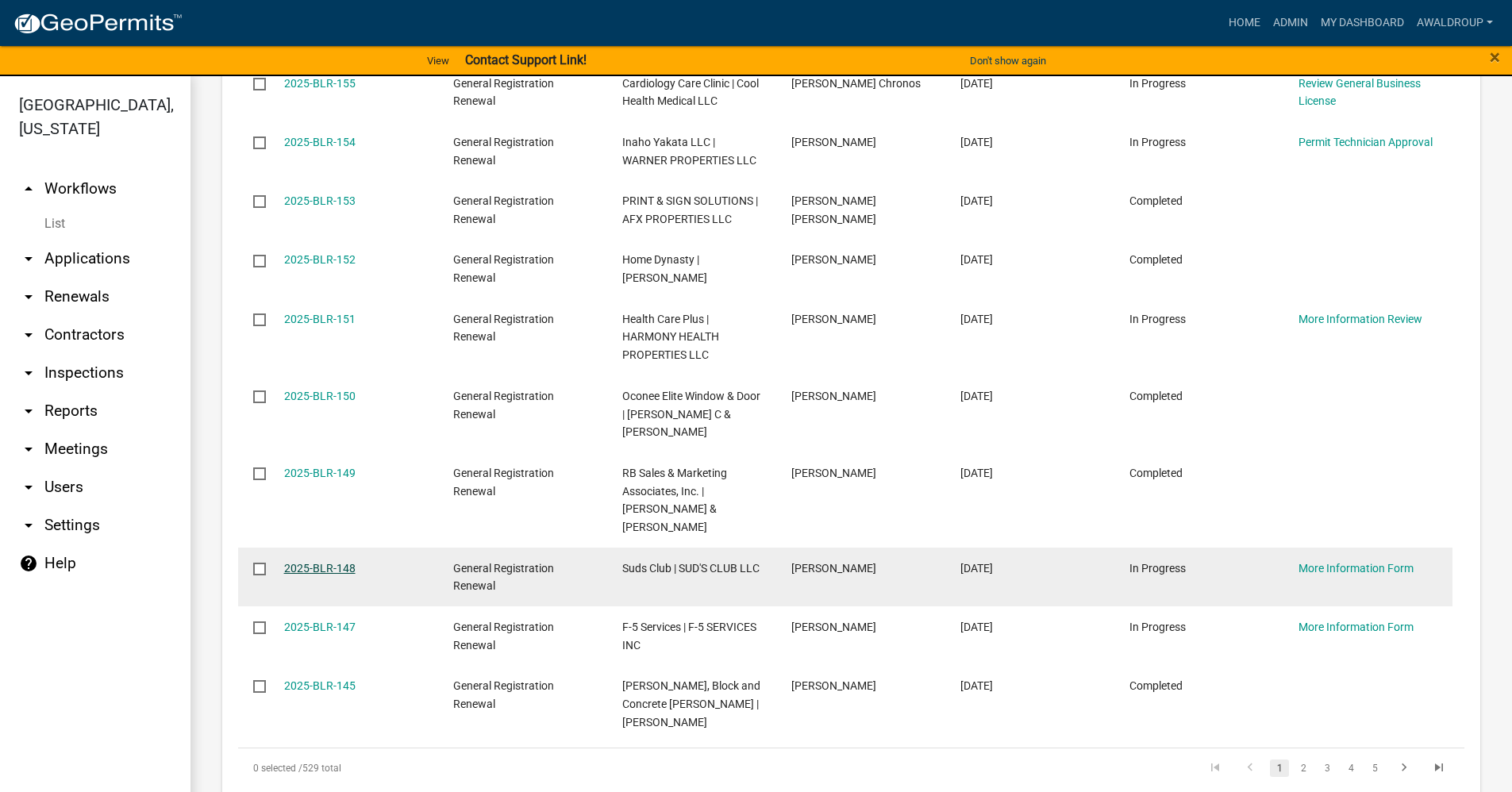
click at [323, 561] on link "2025-BLR-148" at bounding box center [319, 567] width 71 height 13
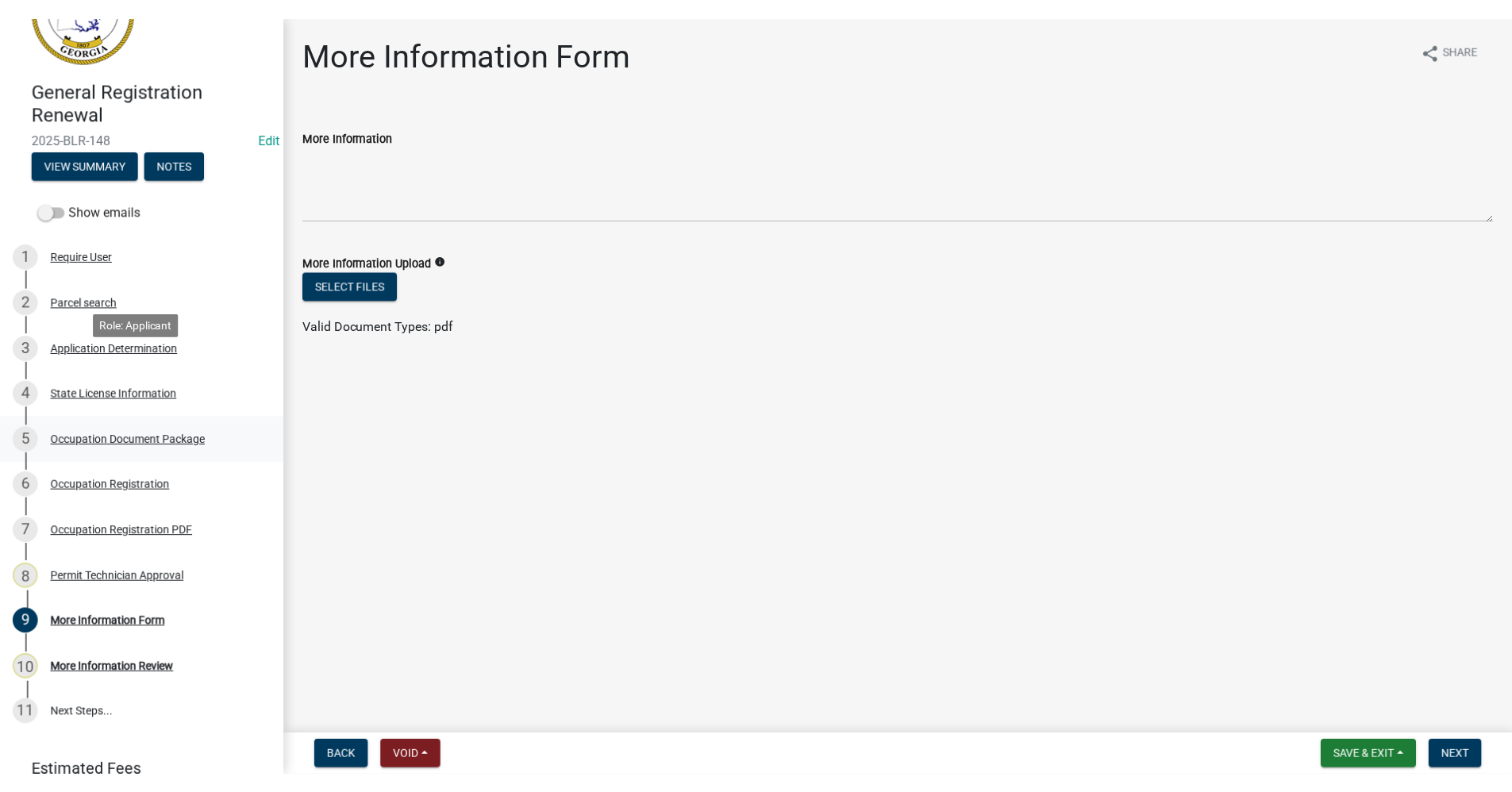
scroll to position [145, 0]
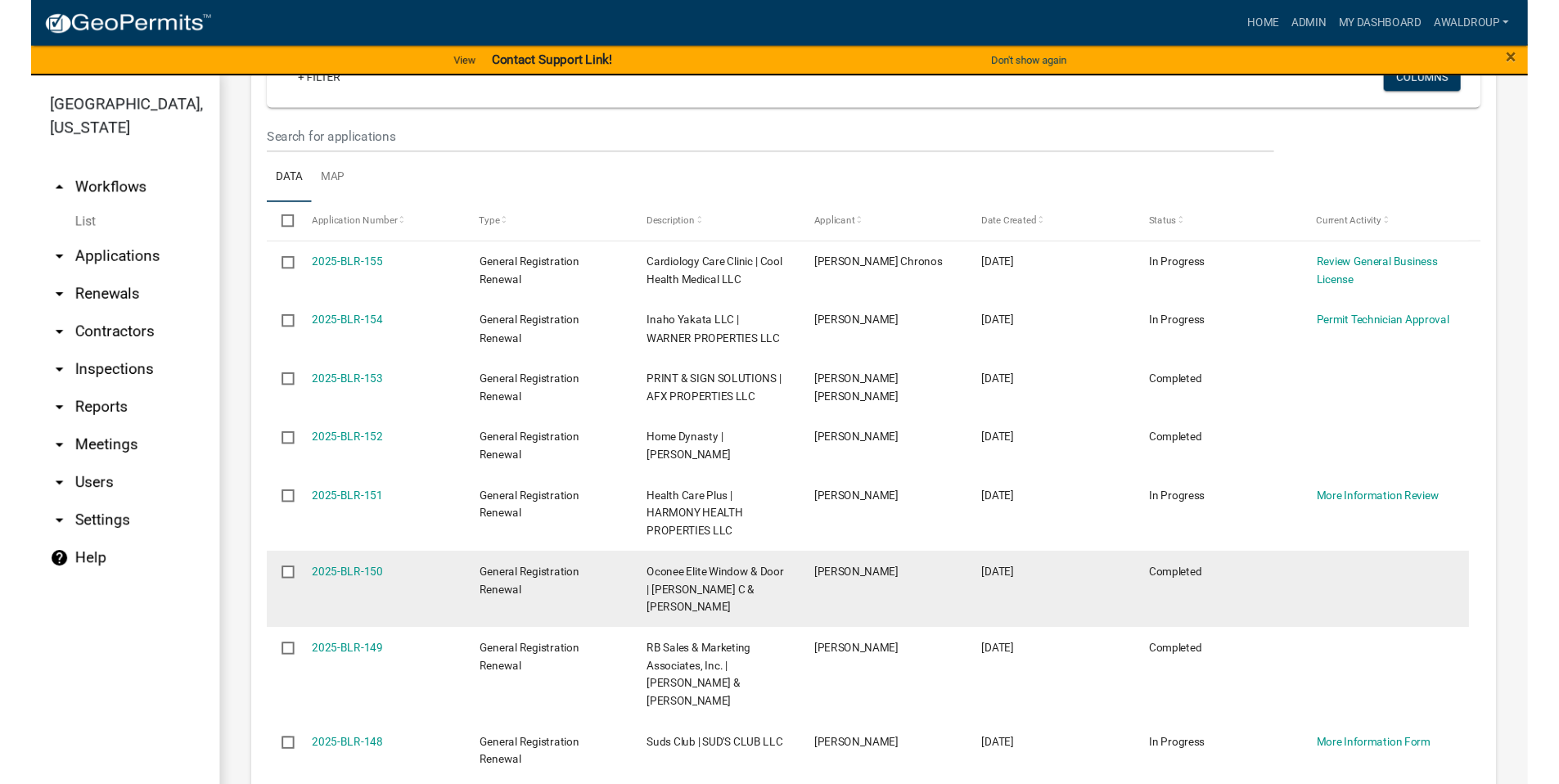
scroll to position [1309, 0]
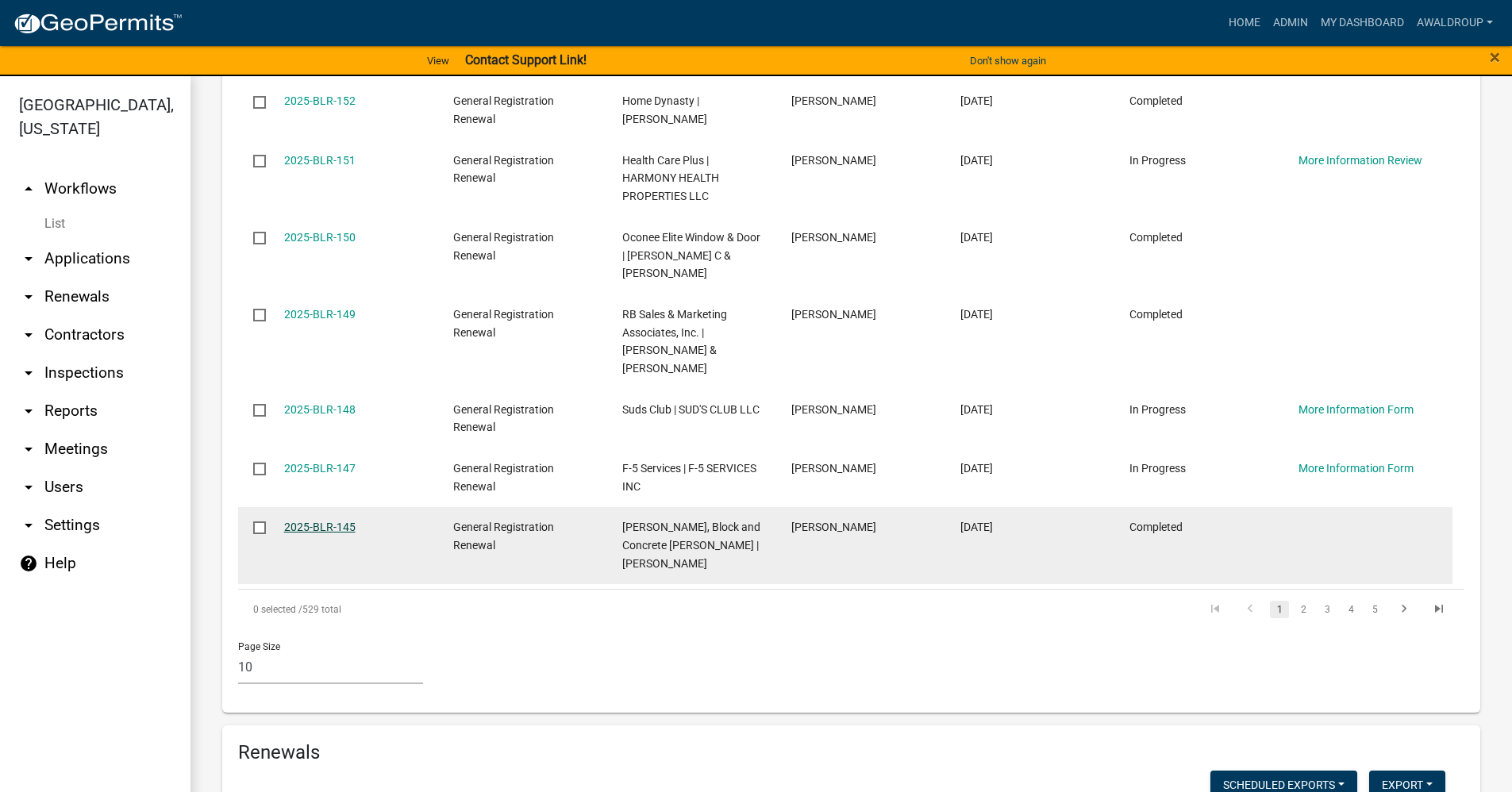
click at [323, 520] on link "2025-BLR-145" at bounding box center [319, 526] width 71 height 13
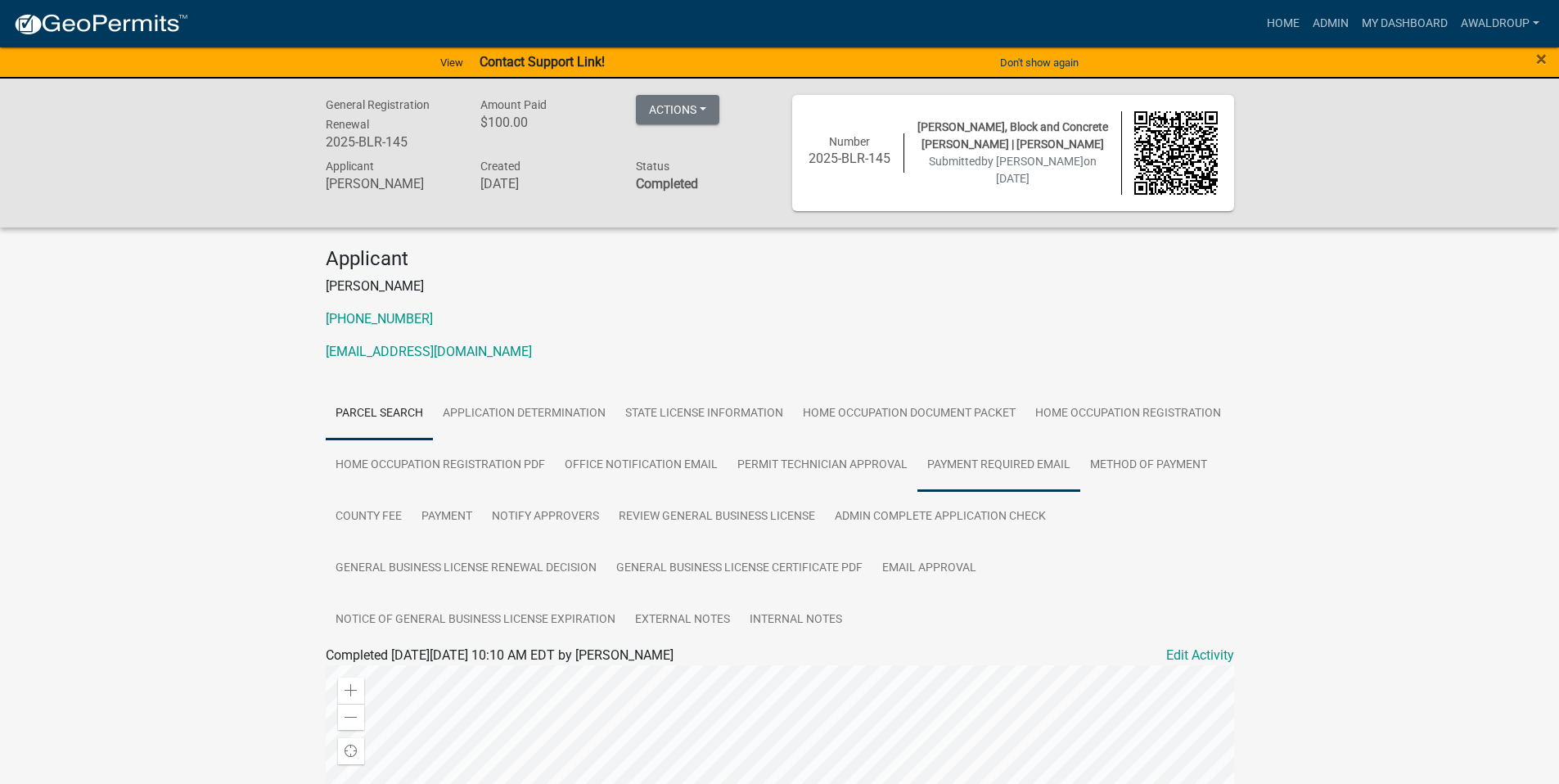
click at [953, 460] on link "Payment Required Email" at bounding box center [999, 465] width 163 height 53
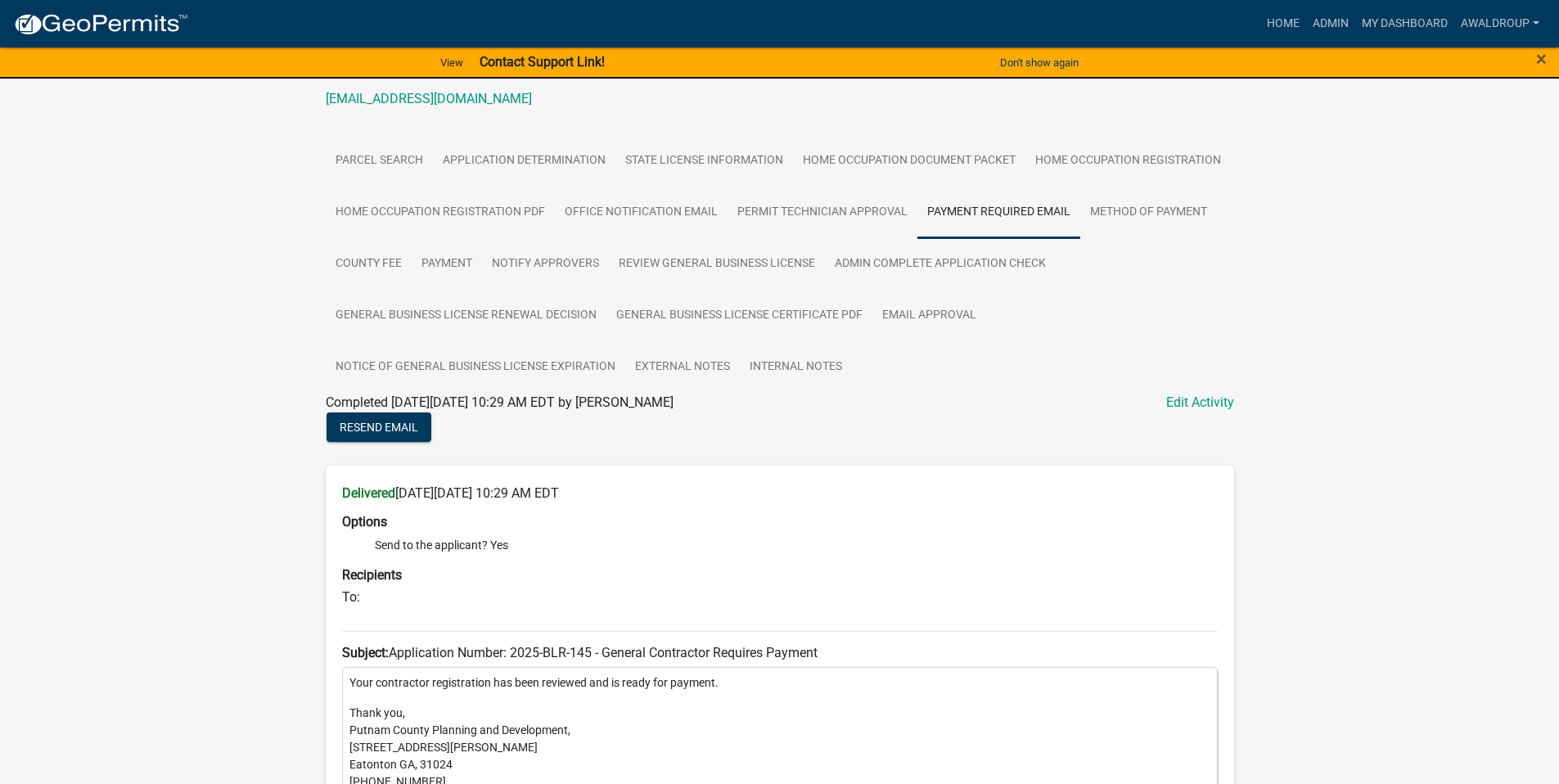
scroll to position [82, 0]
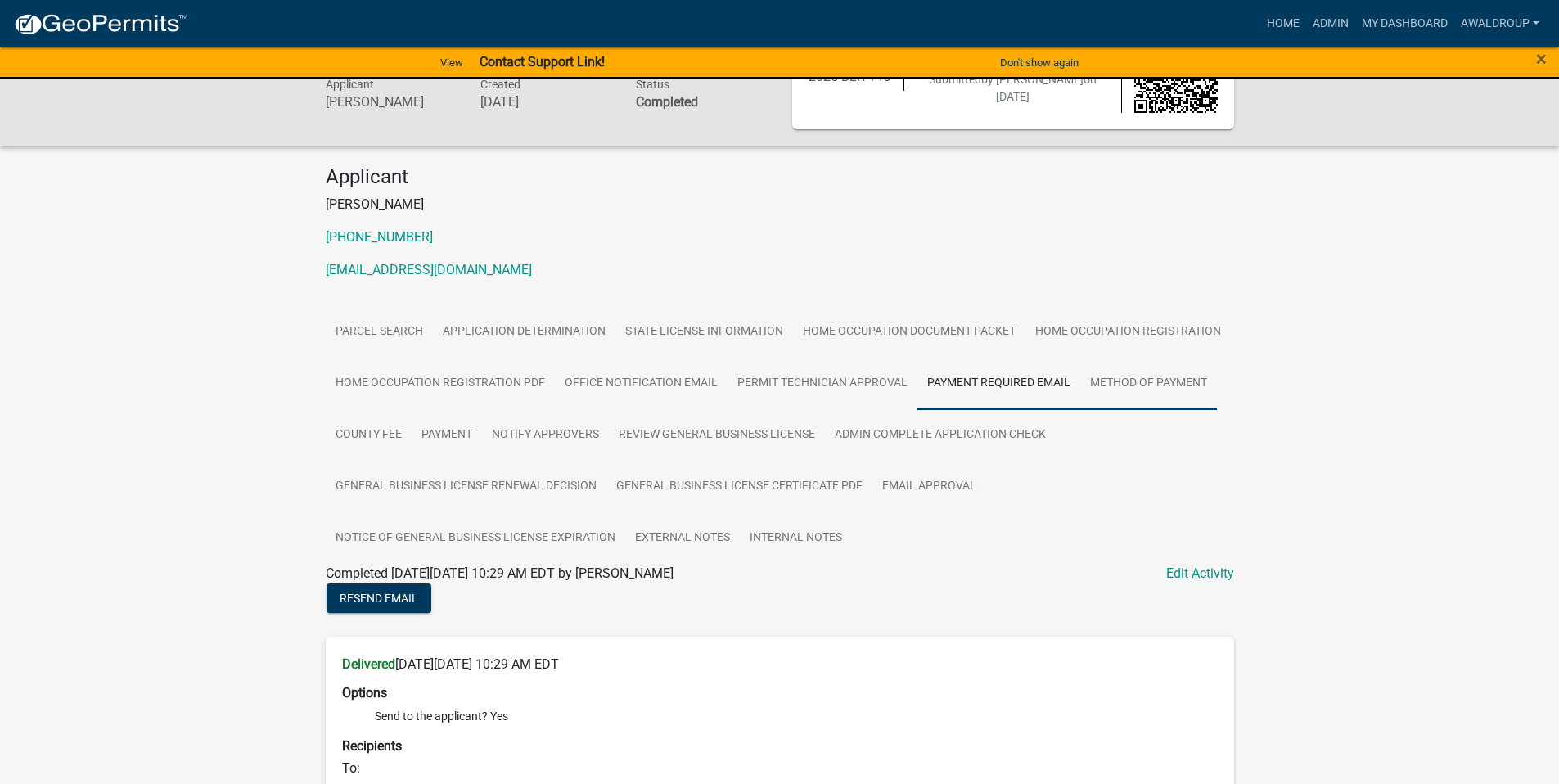
click at [1132, 379] on link "Method of Payment" at bounding box center [1148, 383] width 137 height 53
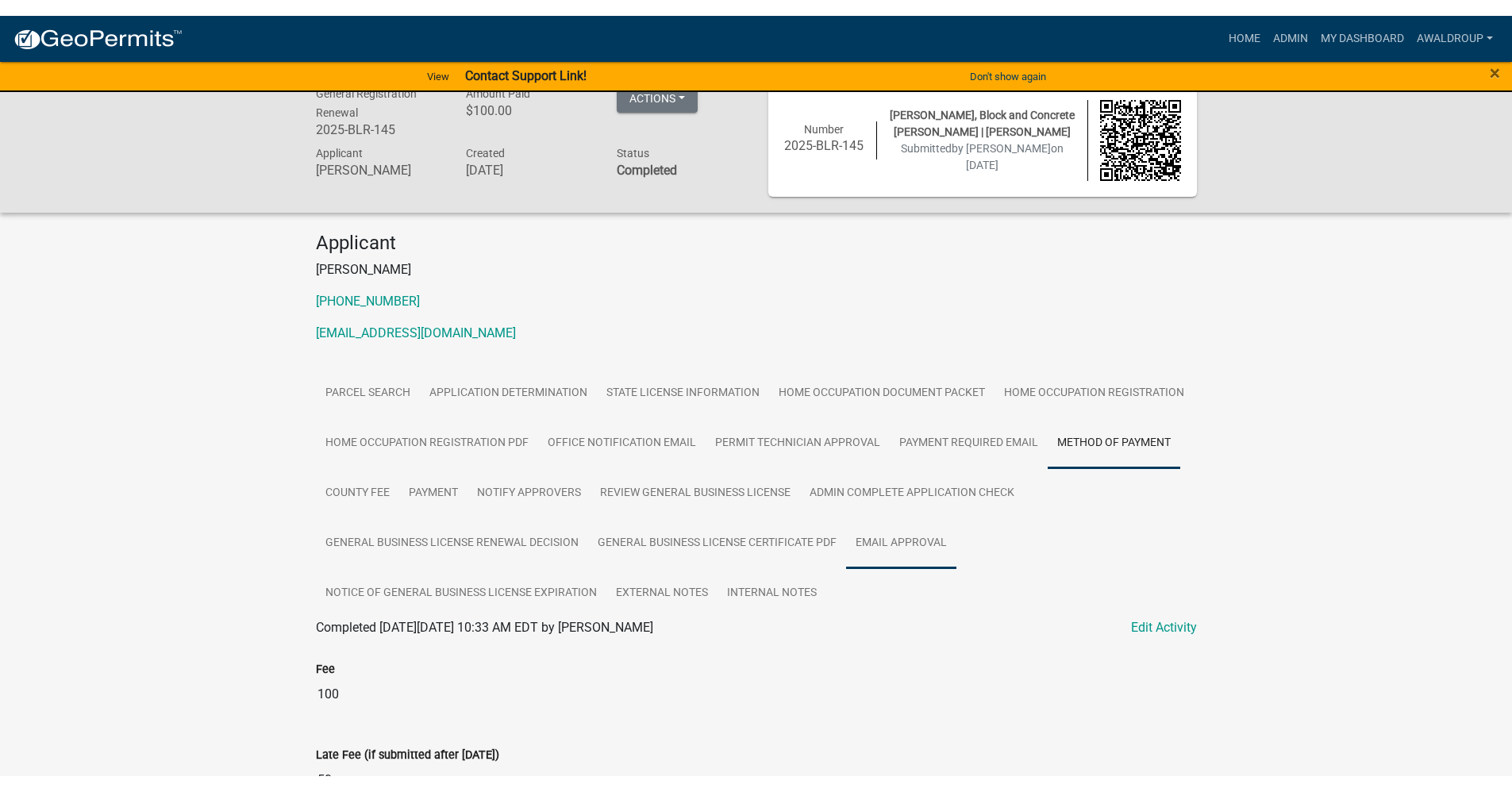
scroll to position [0, 0]
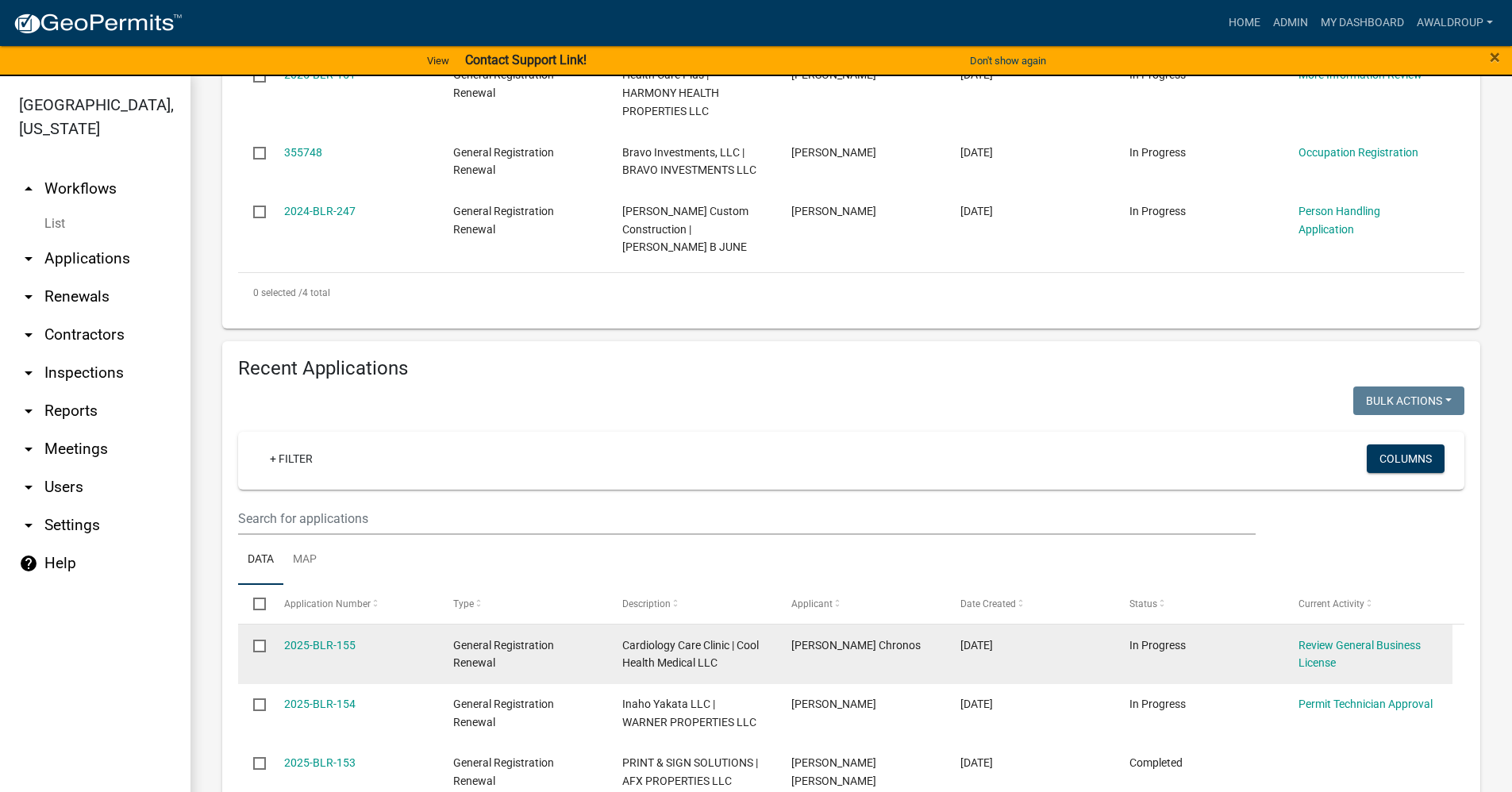
scroll to position [635, 0]
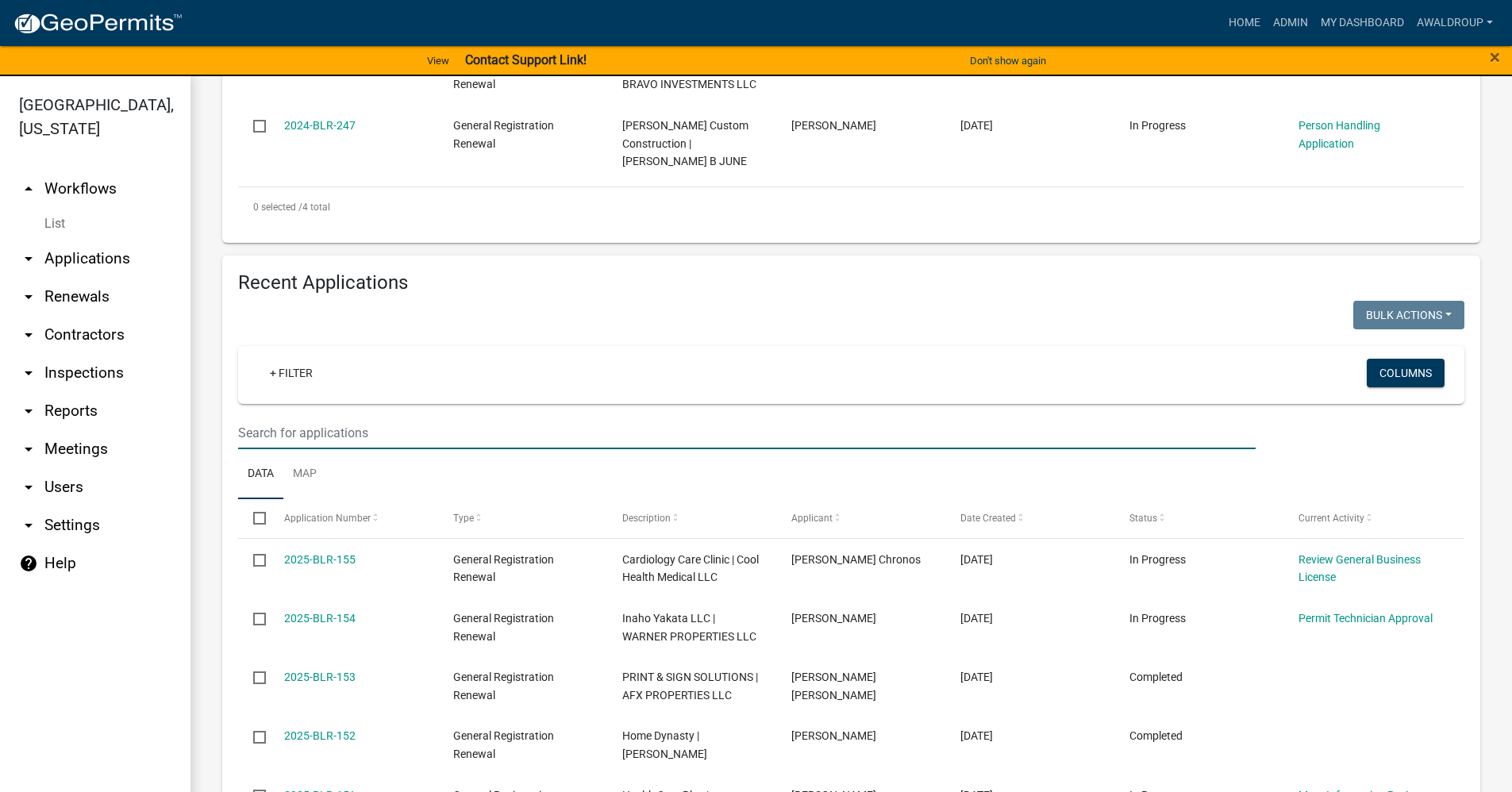
click at [373, 417] on input "text" at bounding box center [746, 433] width 1017 height 33
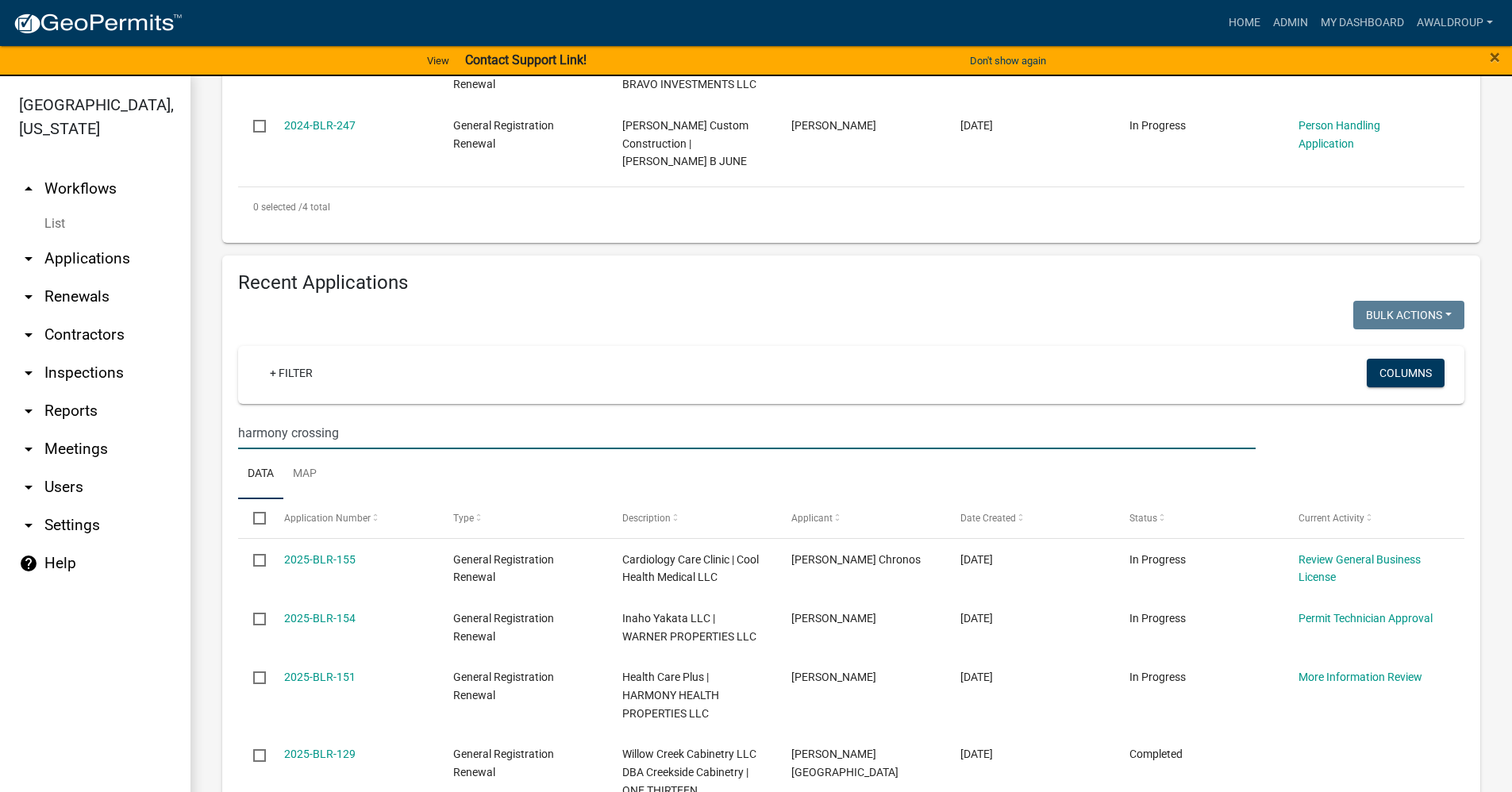
type input "harmony crossing"
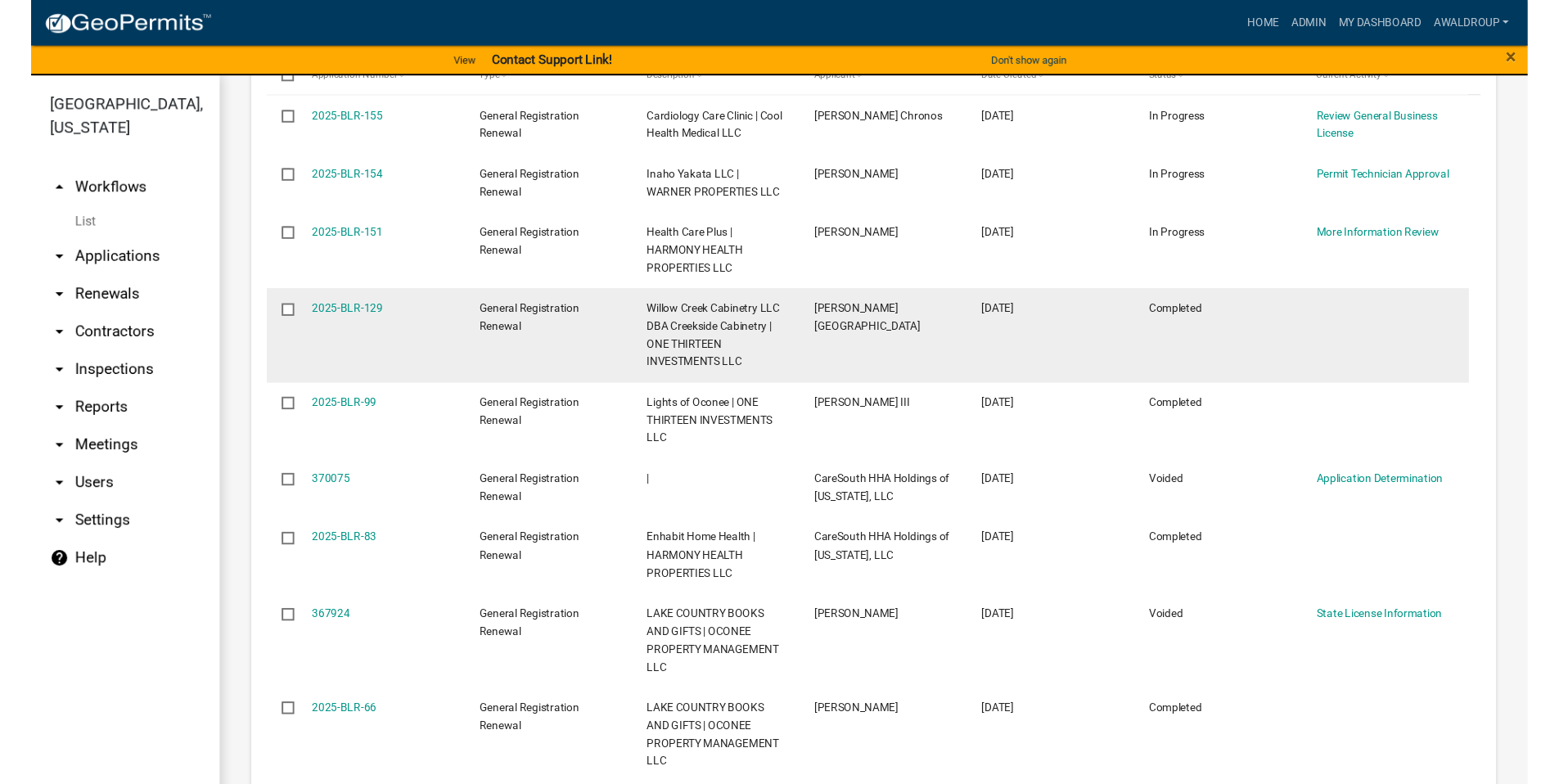
scroll to position [1145, 0]
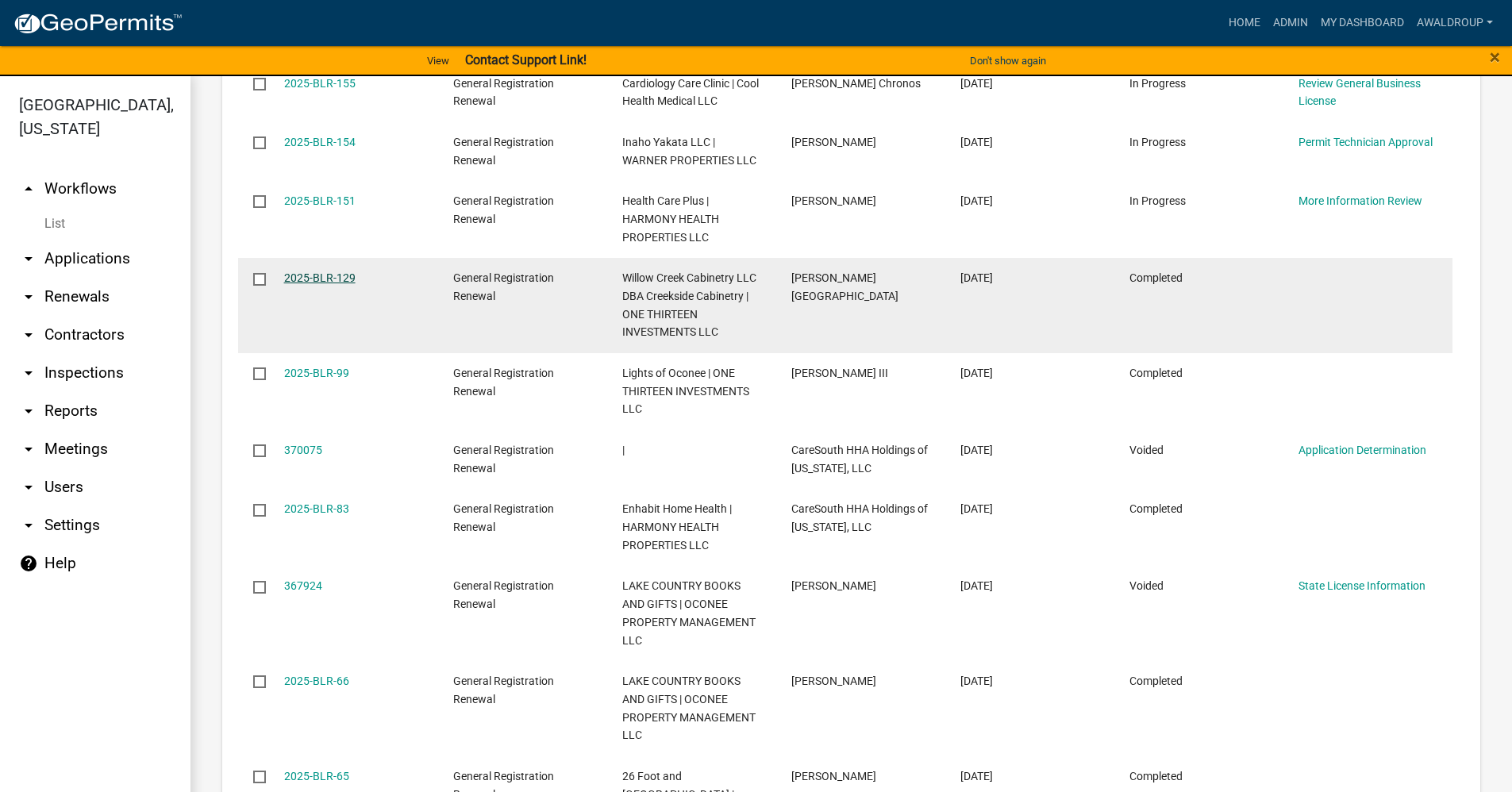
click at [324, 272] on link "2025-BLR-129" at bounding box center [319, 277] width 71 height 13
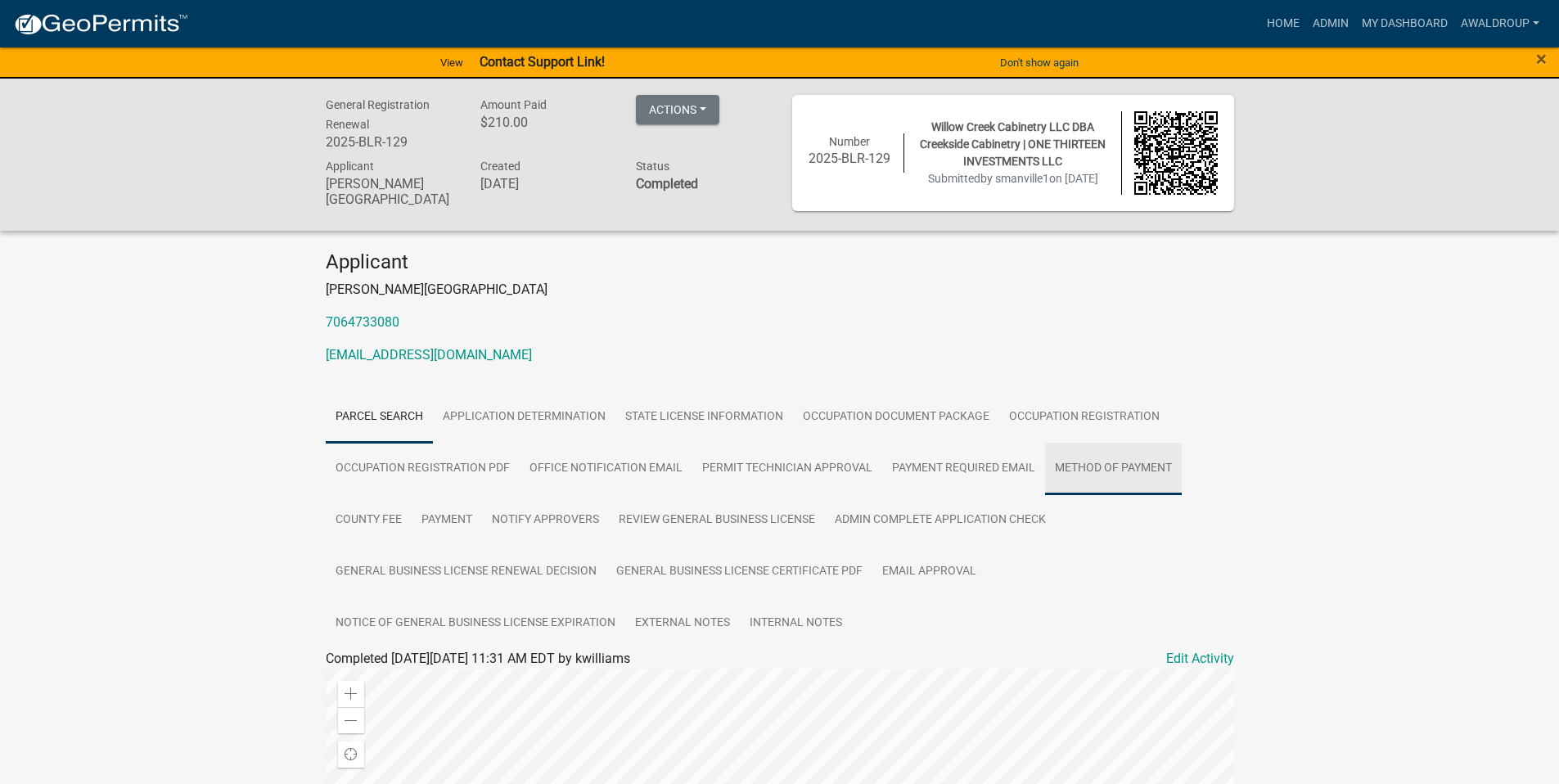
click at [1079, 463] on link "Method of Payment" at bounding box center [1113, 469] width 137 height 53
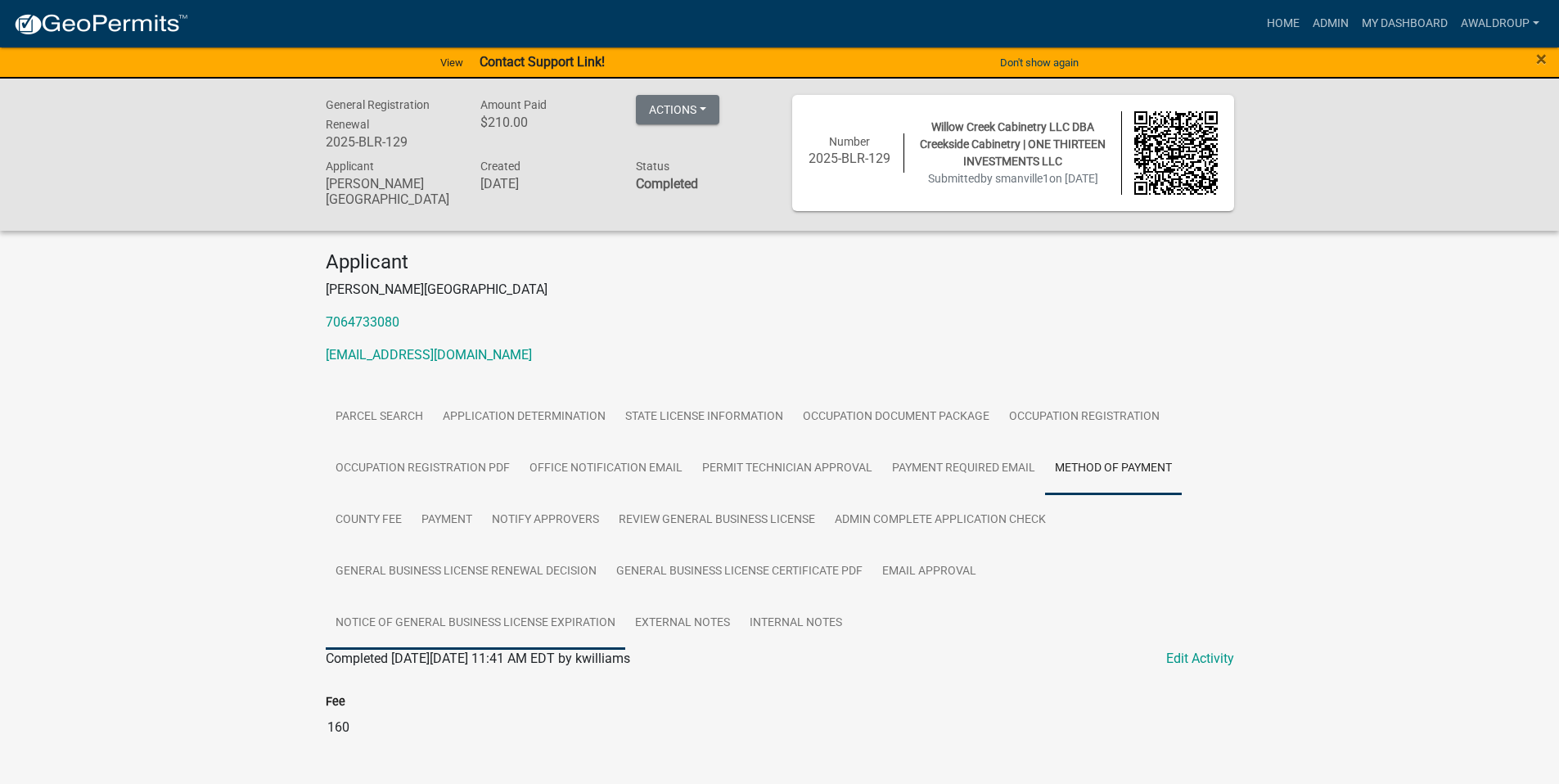
scroll to position [219, 0]
